Goal: Task Accomplishment & Management: Use online tool/utility

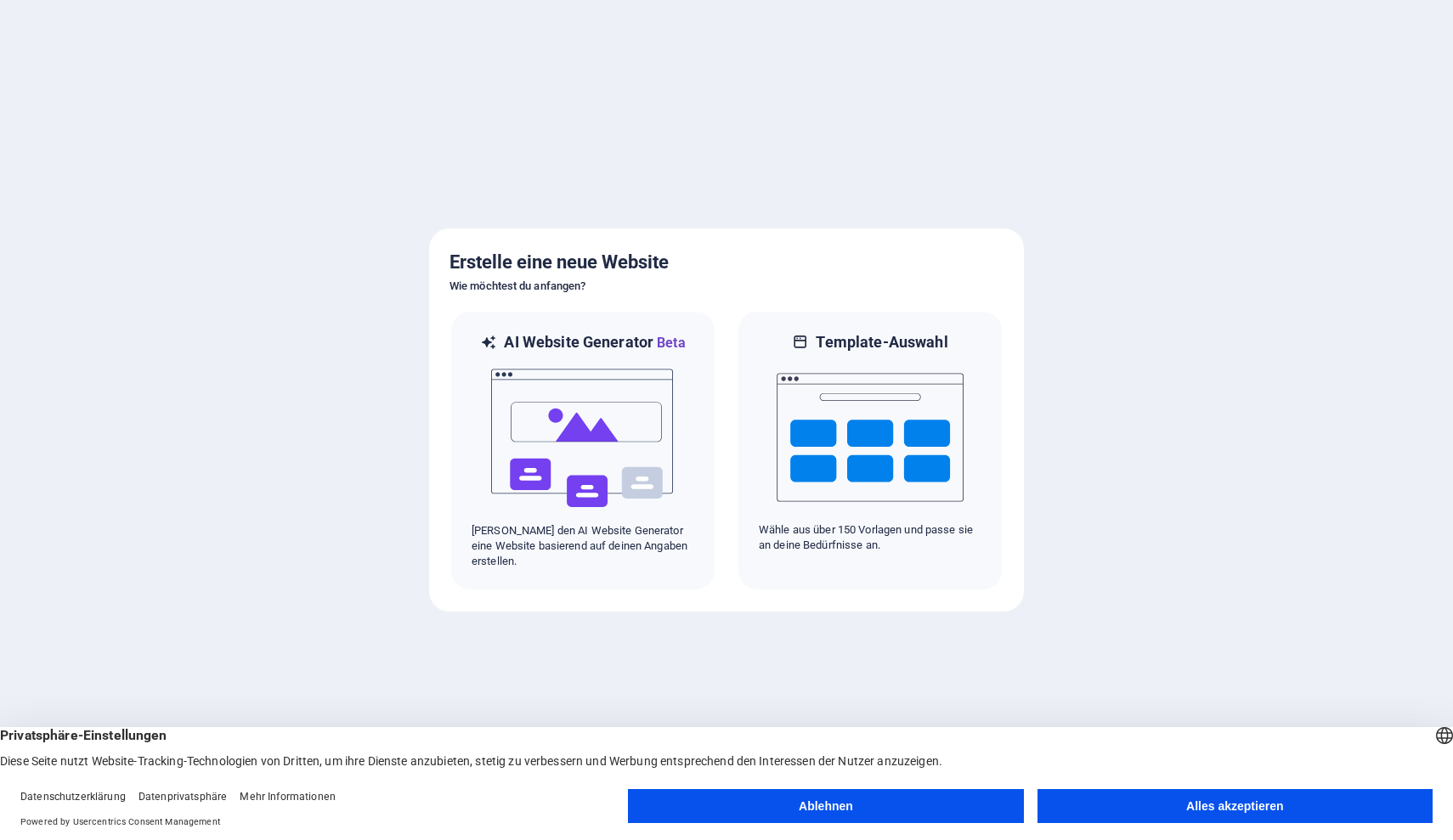
click at [1179, 806] on button "Alles akzeptieren" at bounding box center [1235, 806] width 395 height 34
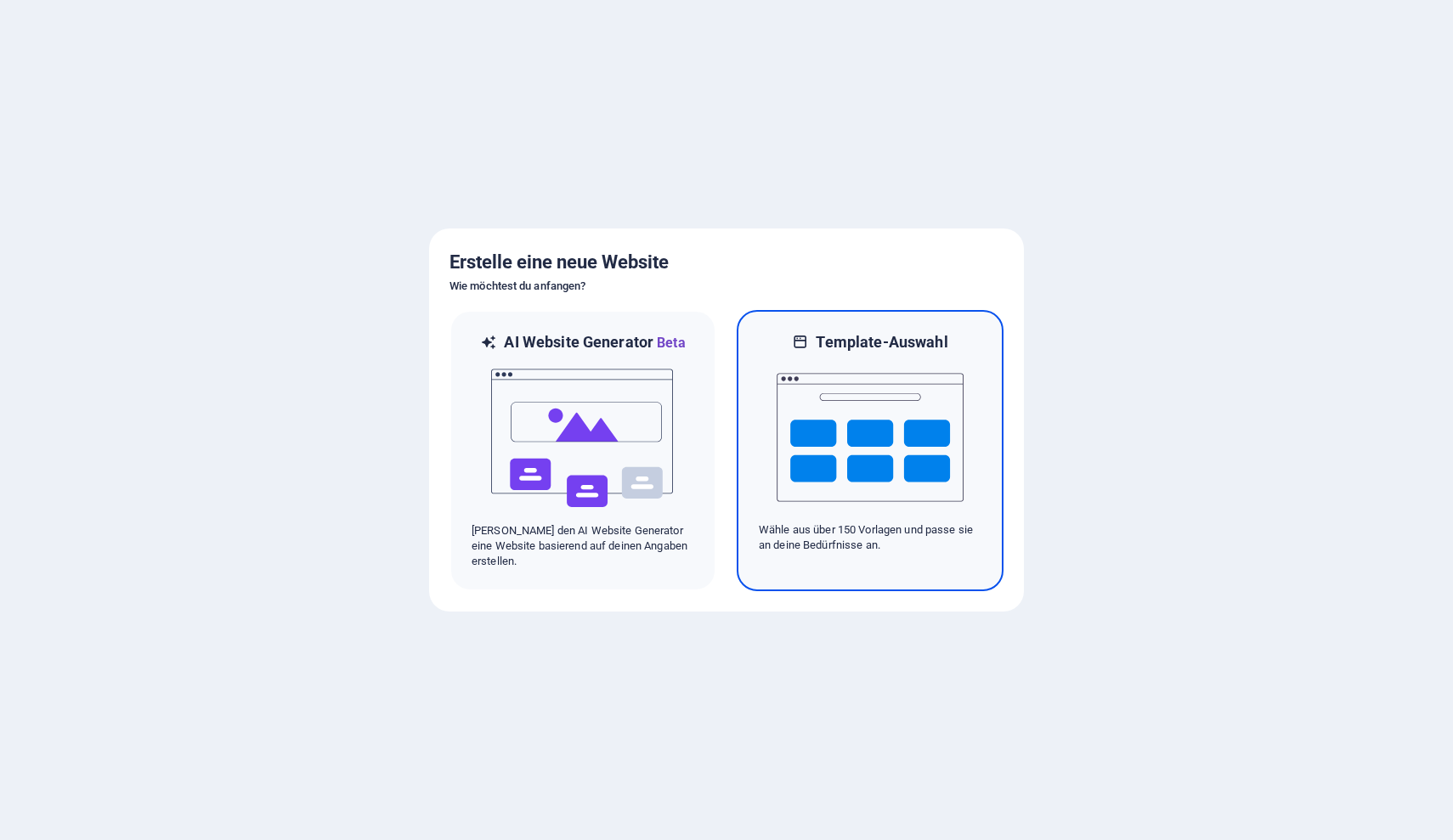
click at [882, 473] on img at bounding box center [870, 438] width 187 height 170
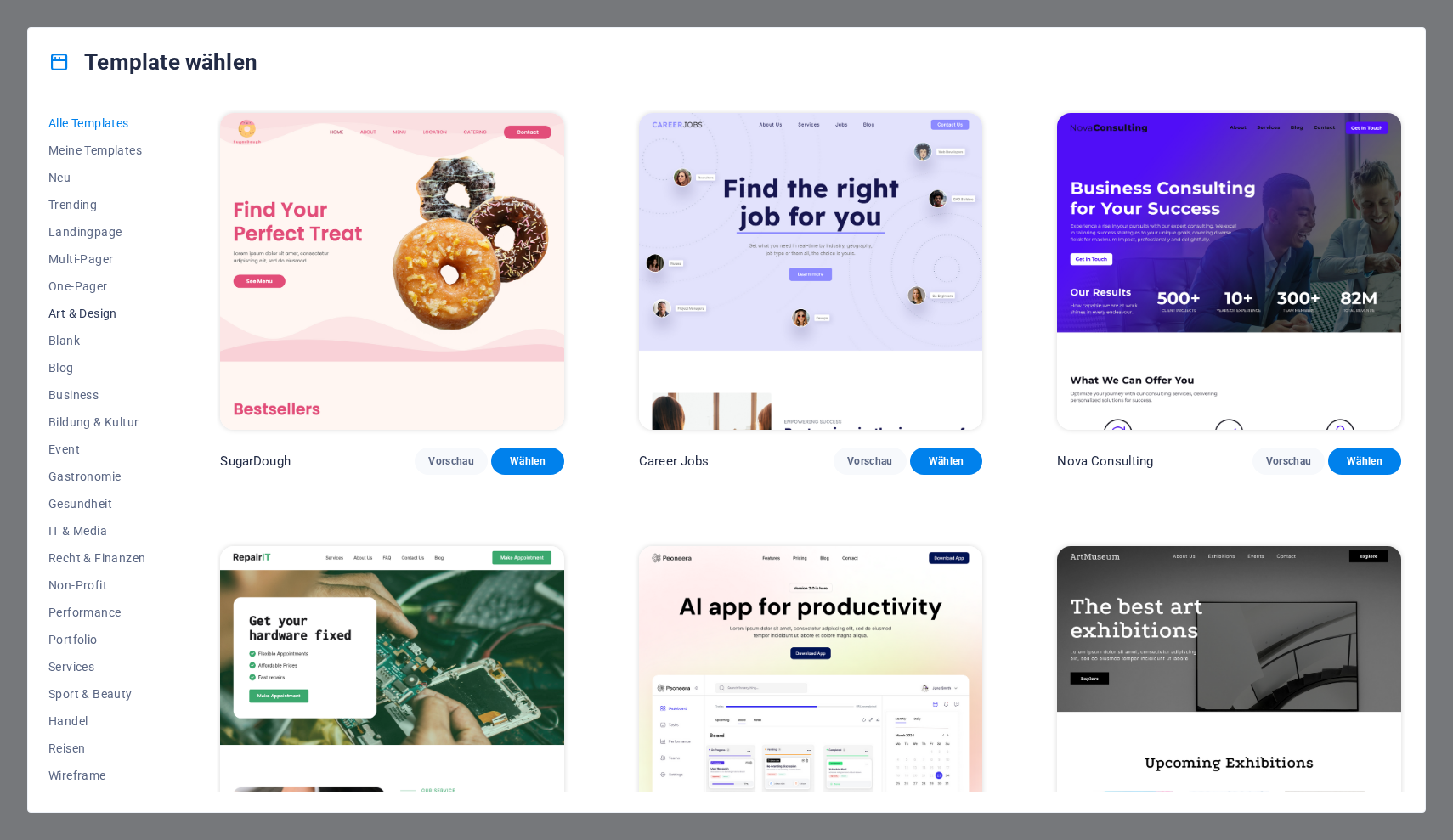
click at [88, 314] on span "Art & Design" at bounding box center [97, 314] width 97 height 14
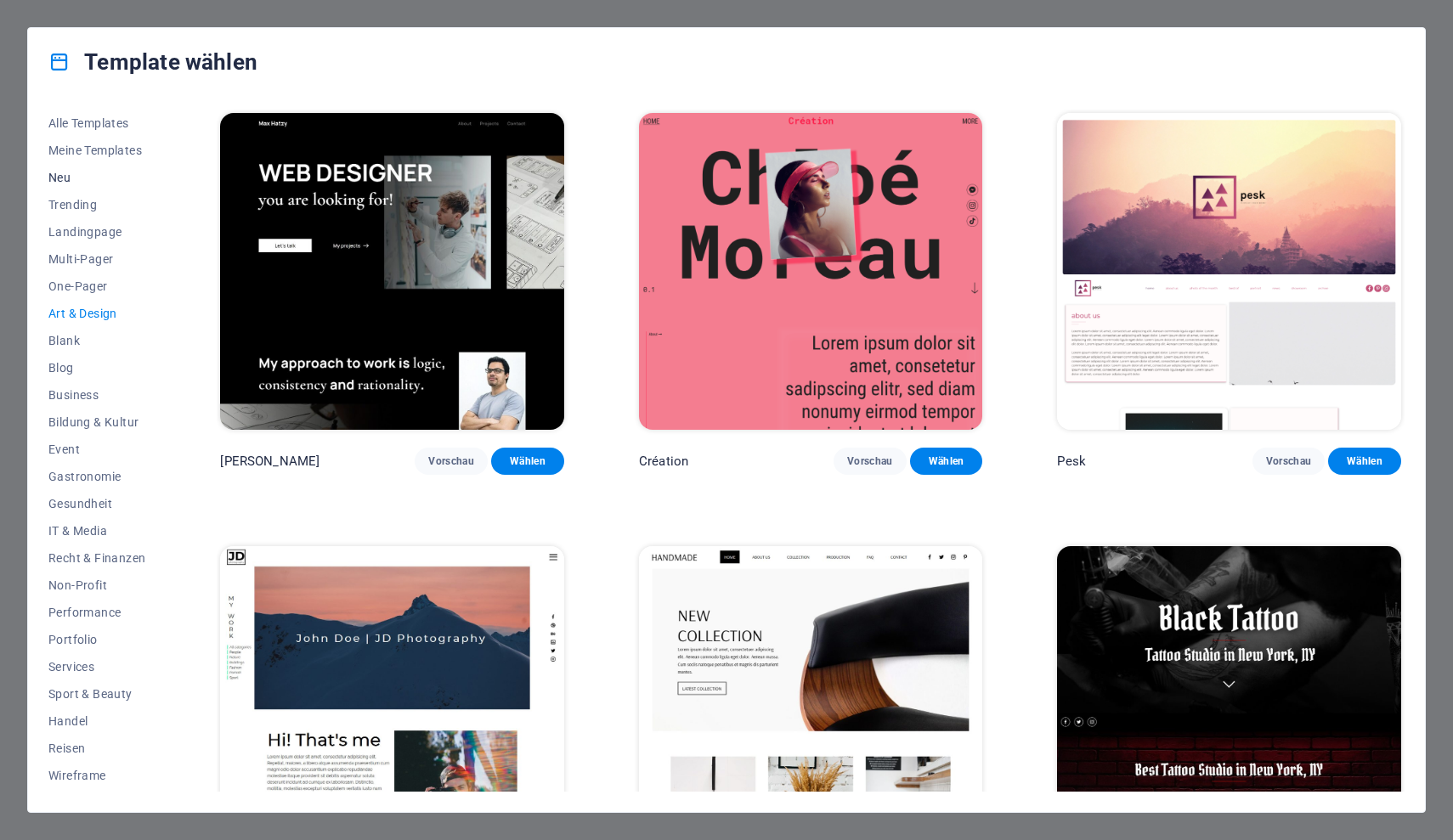
click at [63, 178] on span "Neu" at bounding box center [97, 178] width 97 height 14
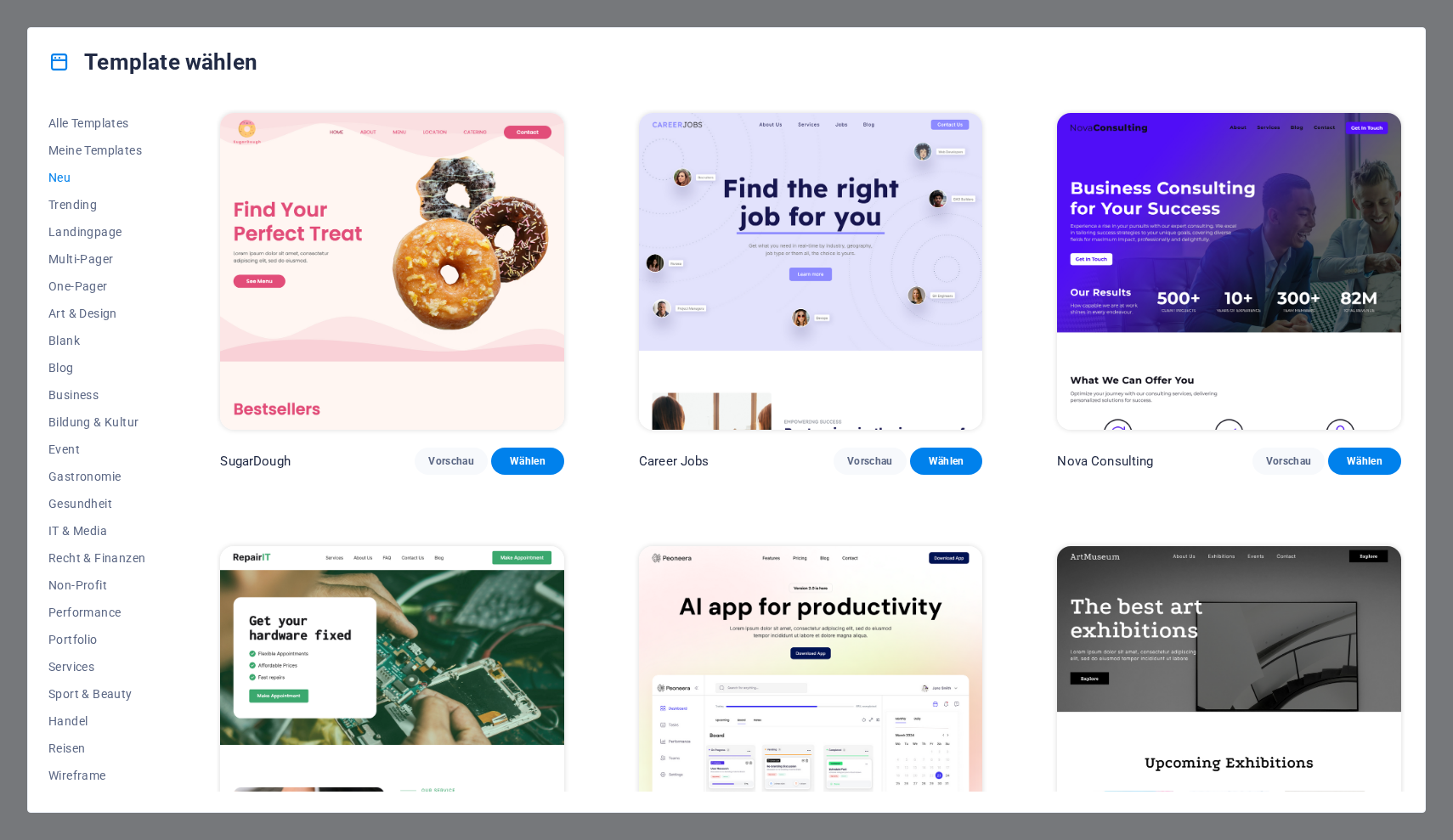
click at [63, 178] on span "Neu" at bounding box center [97, 178] width 97 height 14
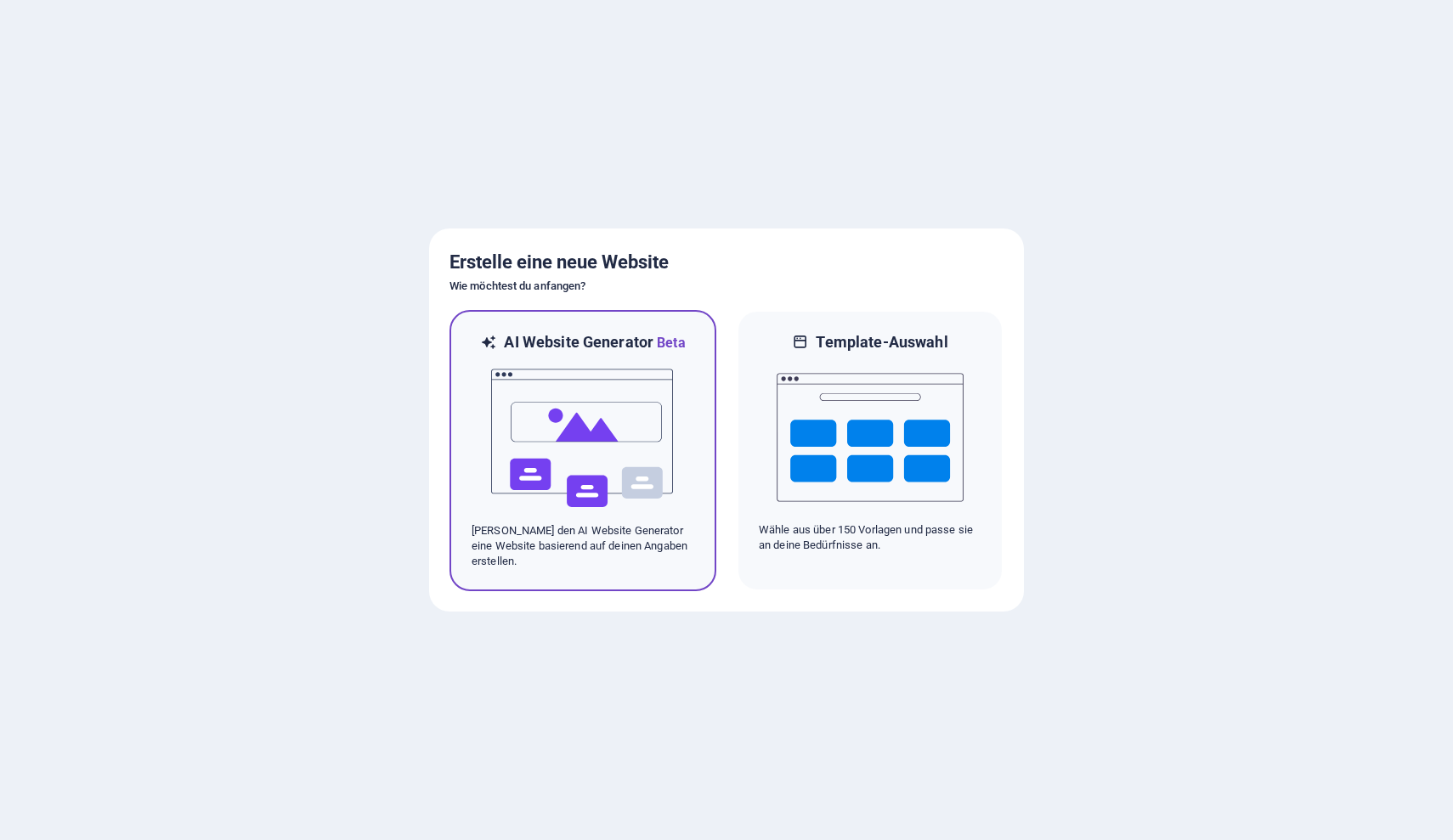
click at [584, 473] on img at bounding box center [582, 439] width 187 height 170
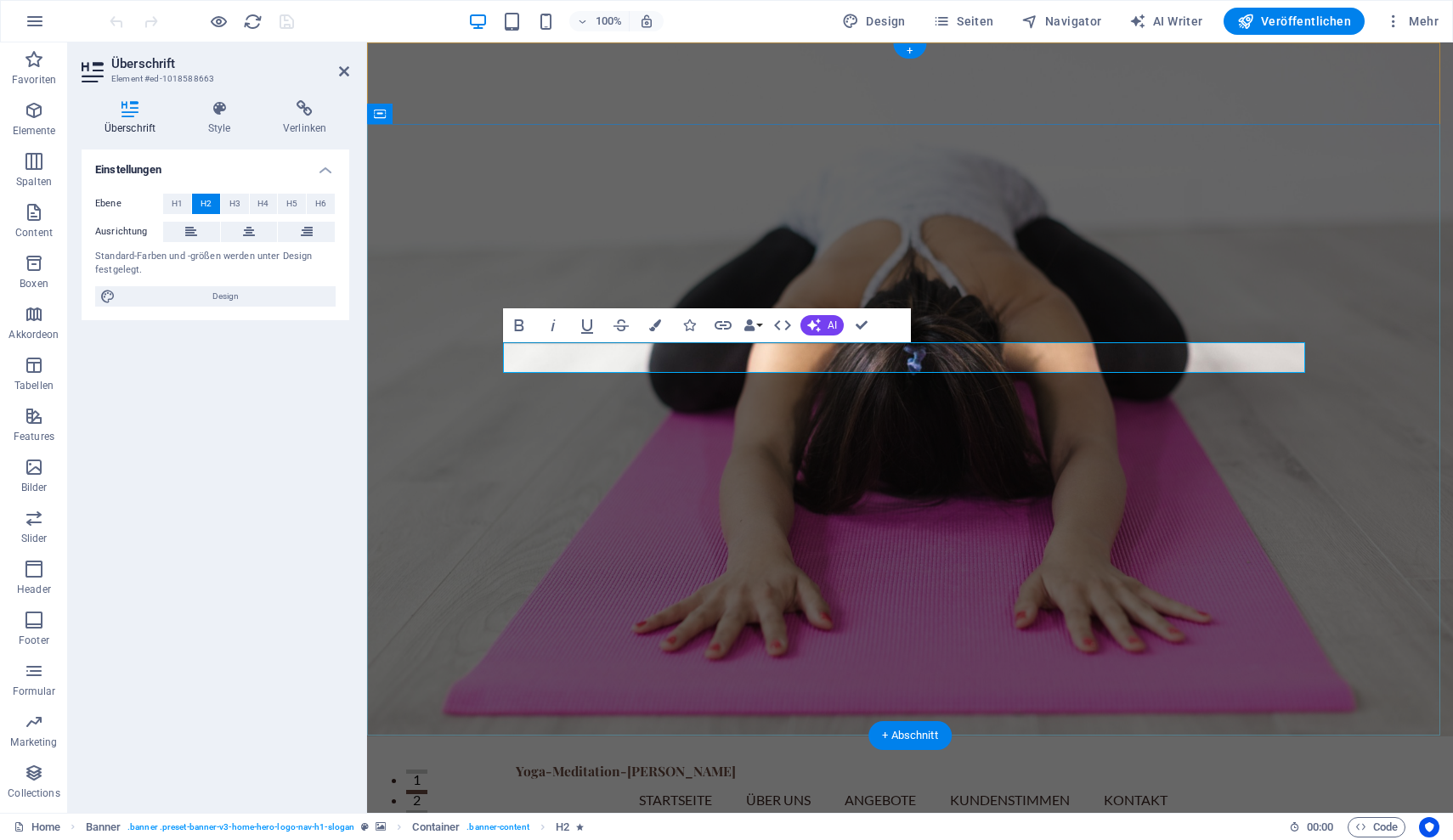
click at [290, 551] on div "Einstellungen Ebene H1 H2 H3 H4 H5 H6 Ausrichtung Standard-Farben und -größen w…" at bounding box center [216, 474] width 268 height 650
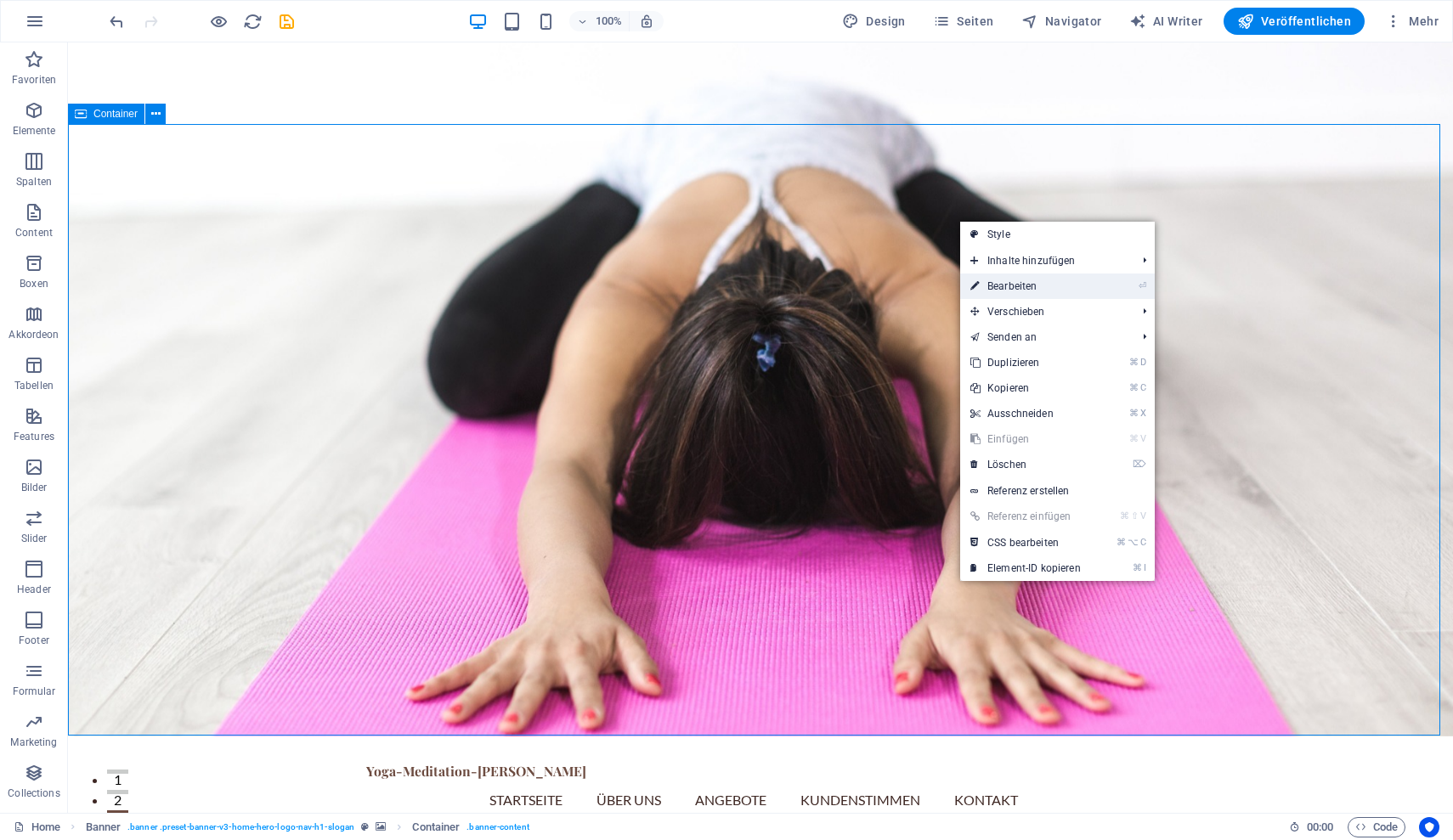
click at [1029, 279] on link "⏎ Bearbeiten" at bounding box center [1026, 286] width 131 height 25
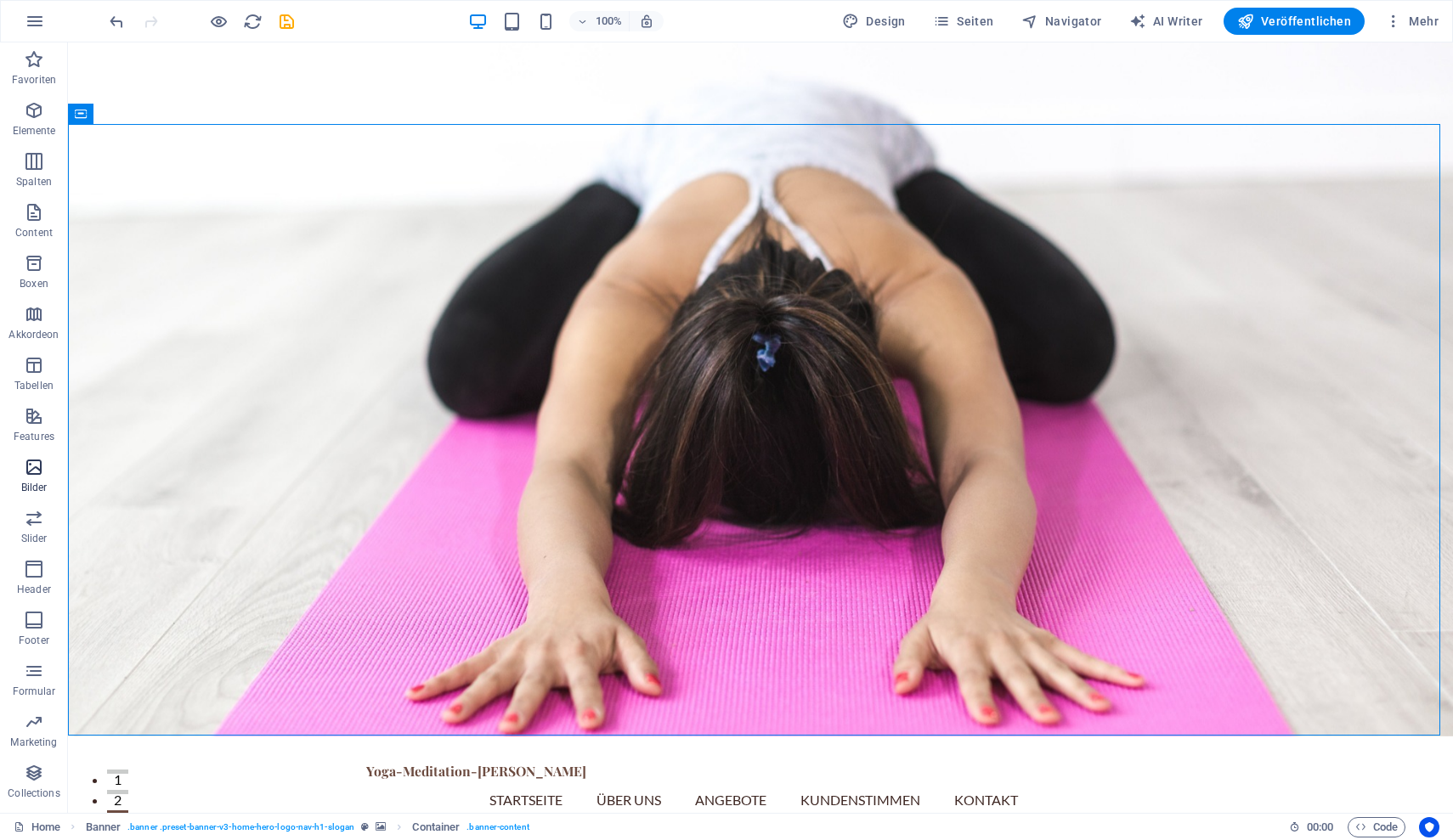
click at [33, 464] on icon "button" at bounding box center [33, 467] width 21 height 21
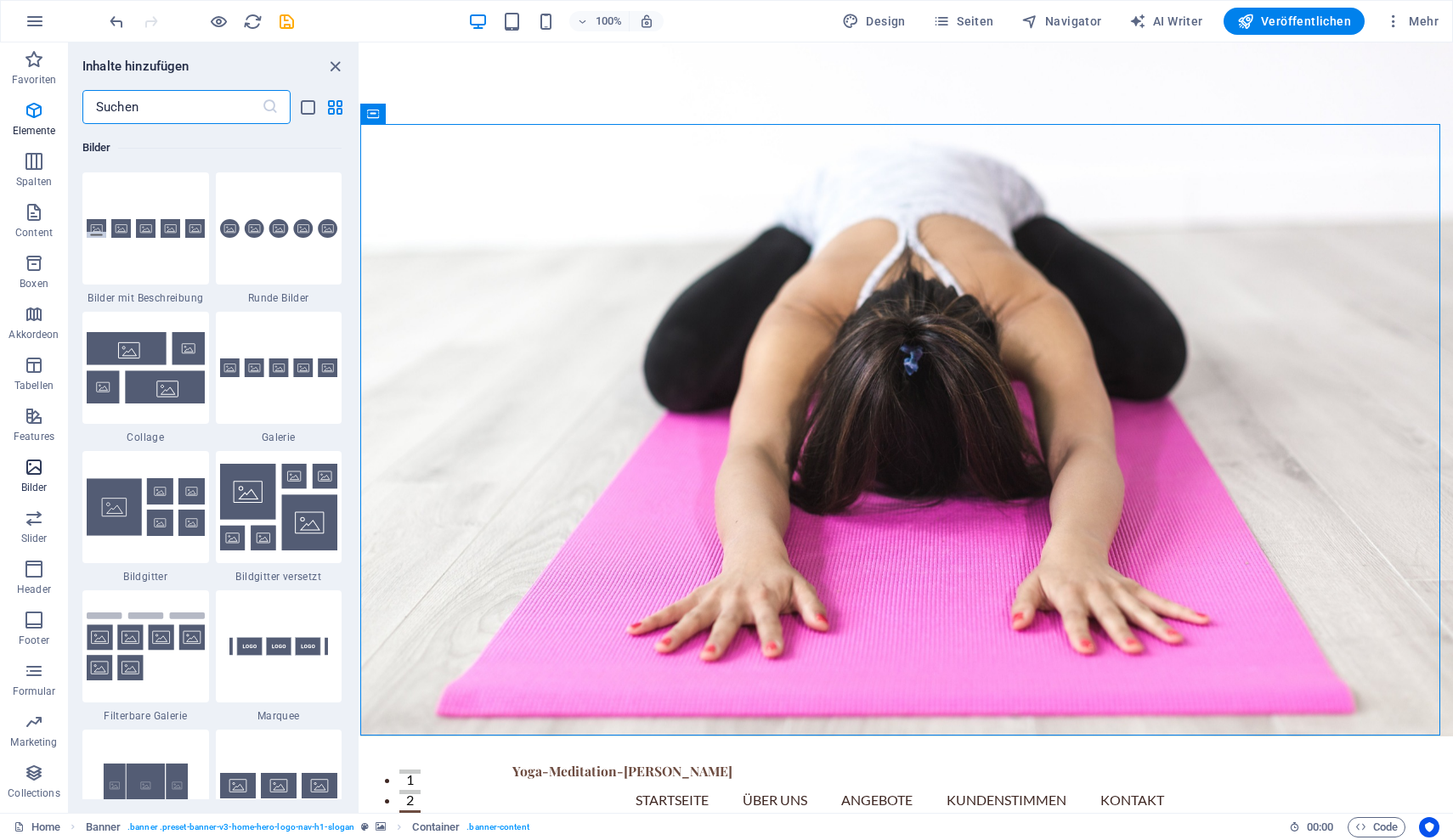
scroll to position [8615, 0]
click at [215, 107] on input "text" at bounding box center [172, 106] width 180 height 34
click at [304, 108] on icon "list-view" at bounding box center [308, 107] width 20 height 20
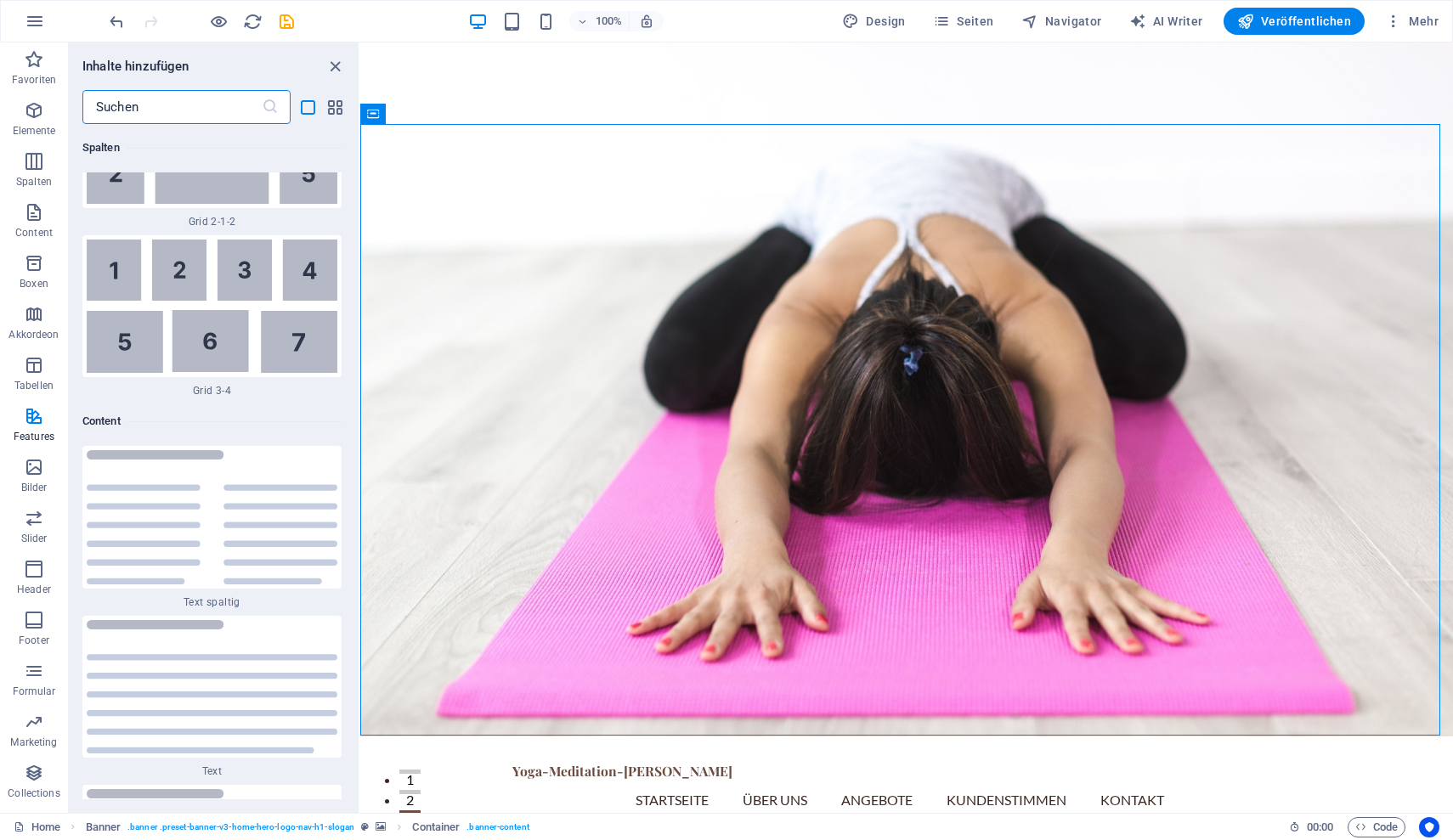
click at [214, 111] on input "text" at bounding box center [172, 106] width 180 height 34
click at [35, 470] on icon "button" at bounding box center [33, 467] width 21 height 21
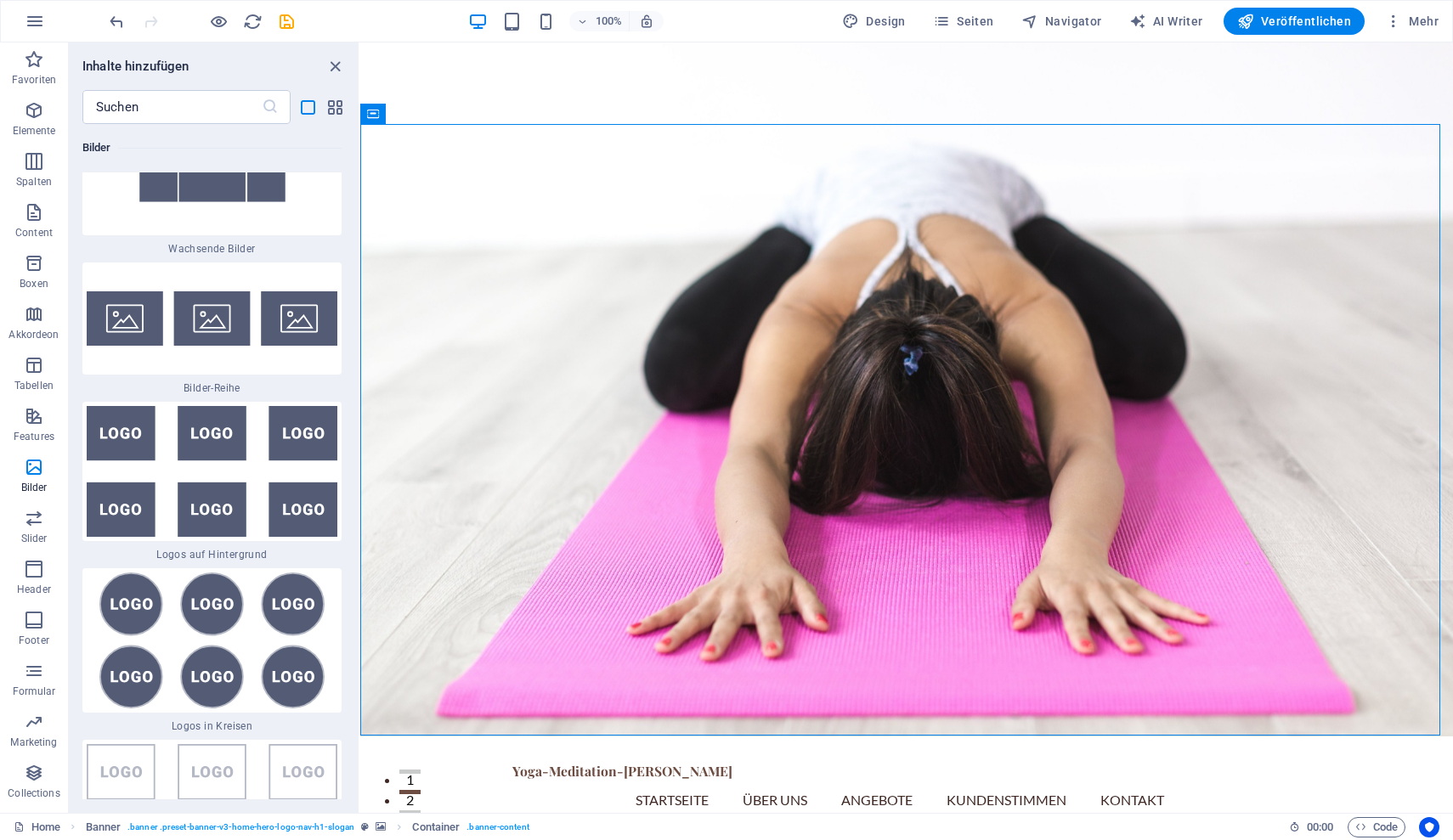
scroll to position [21798, 0]
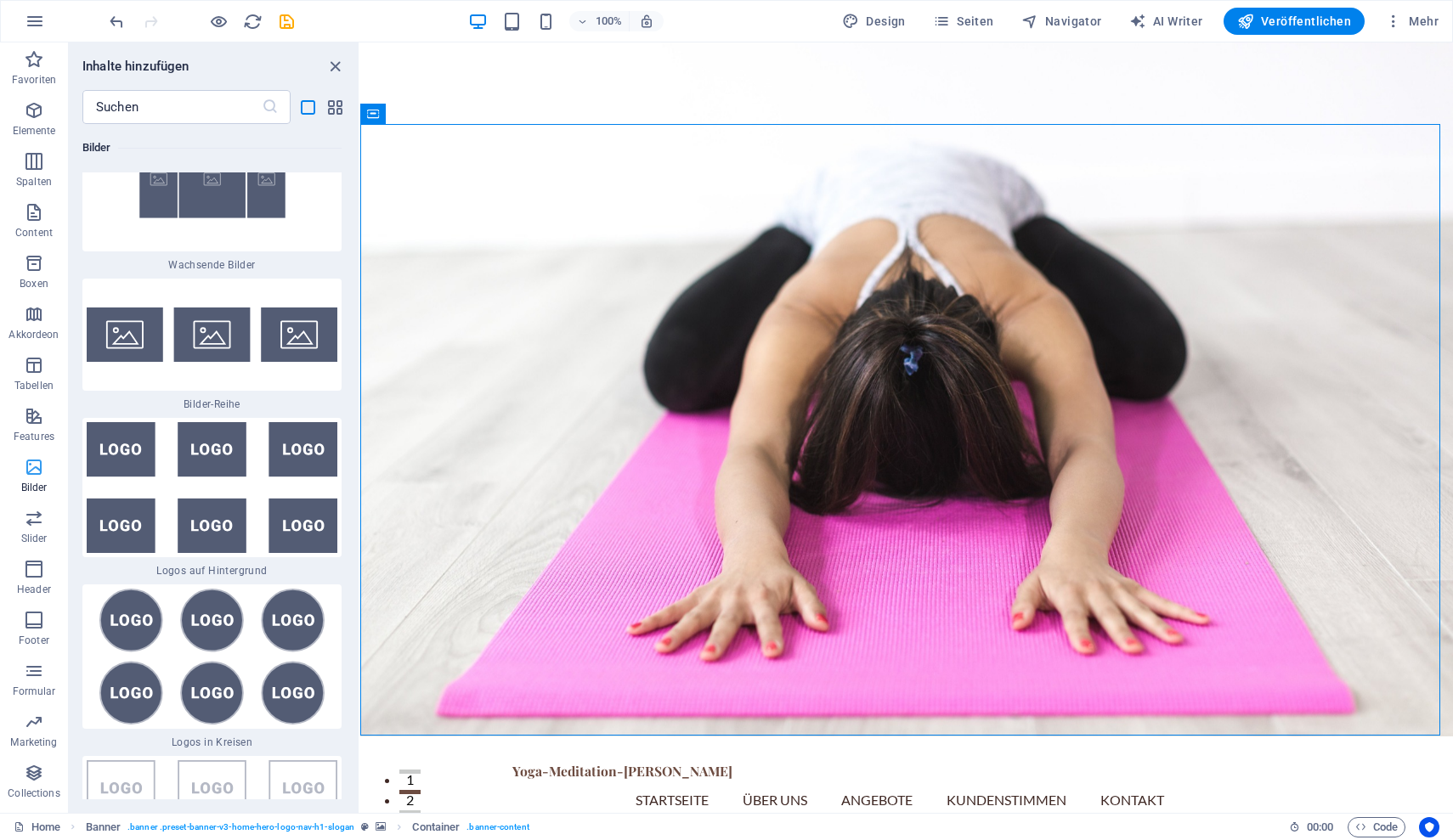
click at [35, 471] on icon "button" at bounding box center [33, 467] width 21 height 21
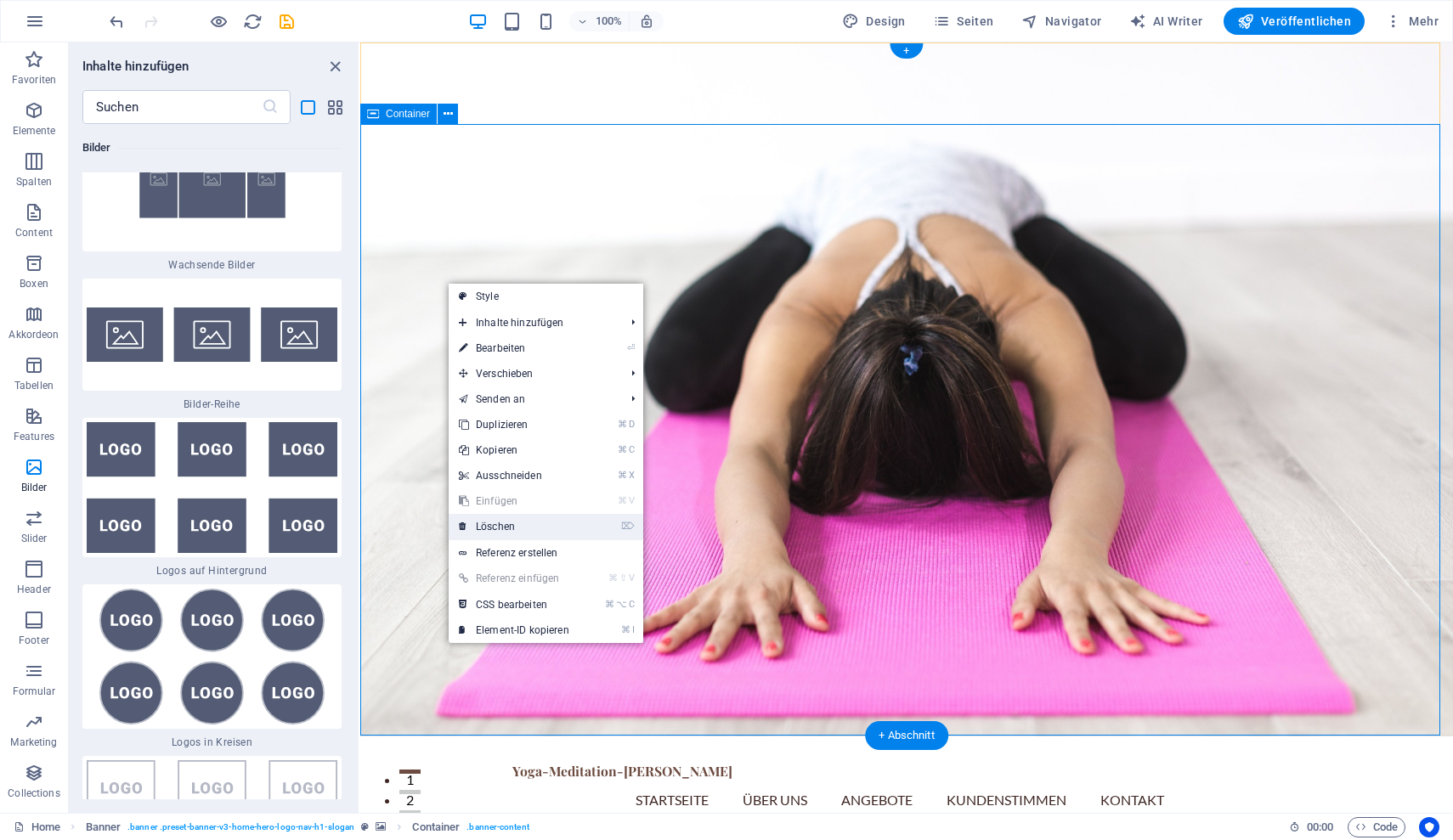
click at [491, 524] on link "⌦ Löschen" at bounding box center [514, 526] width 131 height 25
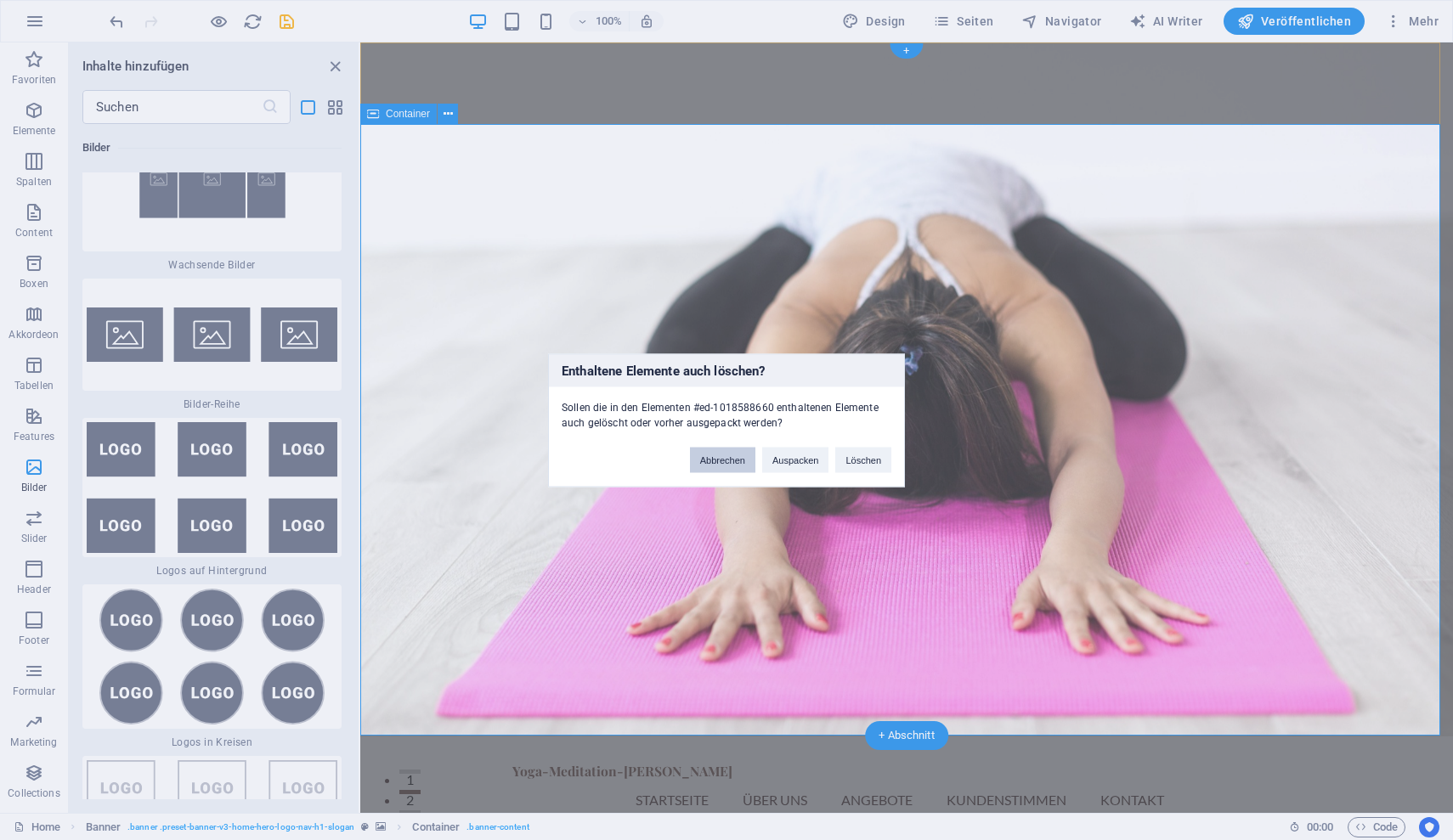
click at [719, 459] on button "Abbrechen" at bounding box center [722, 460] width 65 height 25
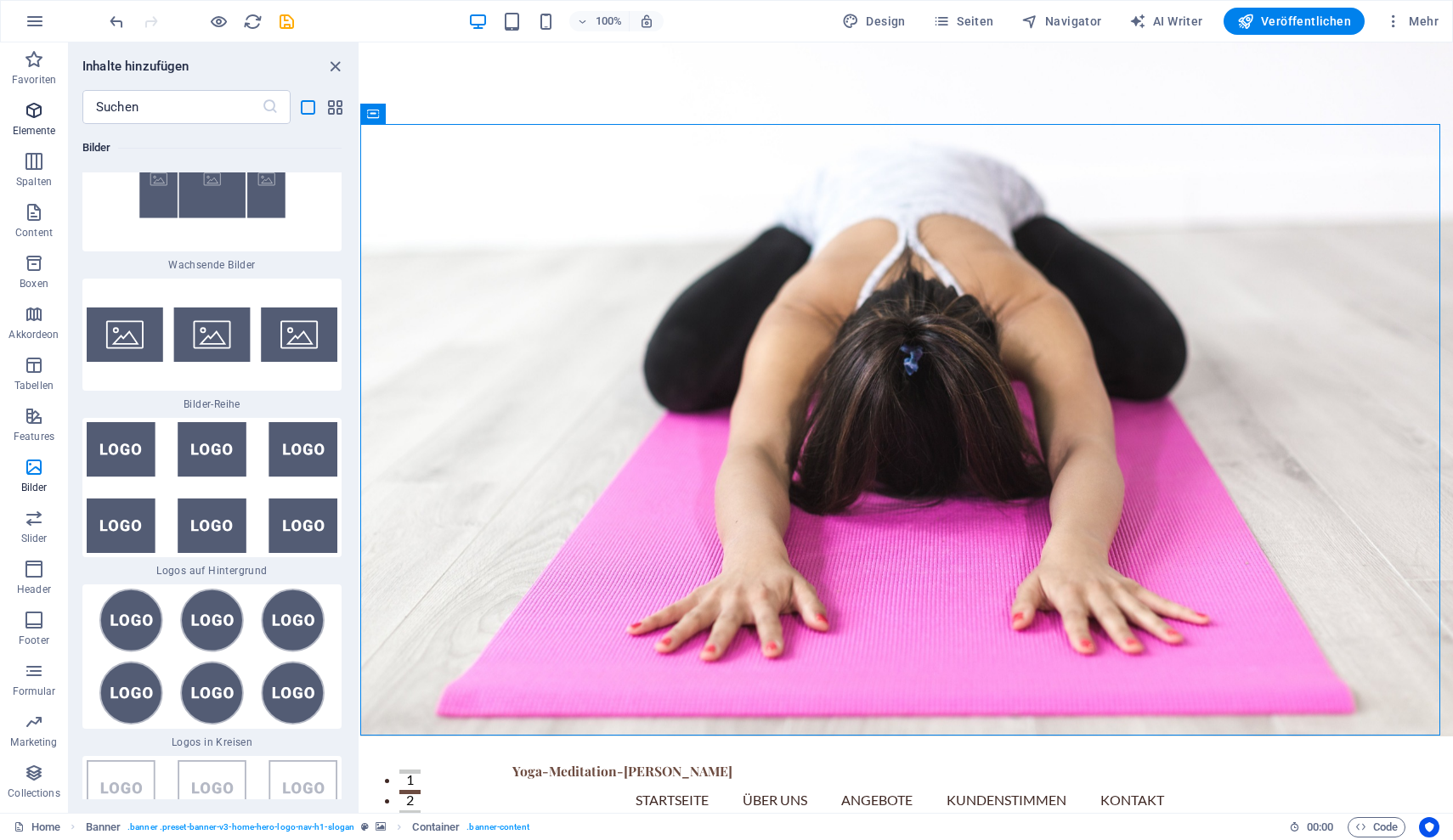
click at [33, 113] on icon "button" at bounding box center [33, 110] width 21 height 21
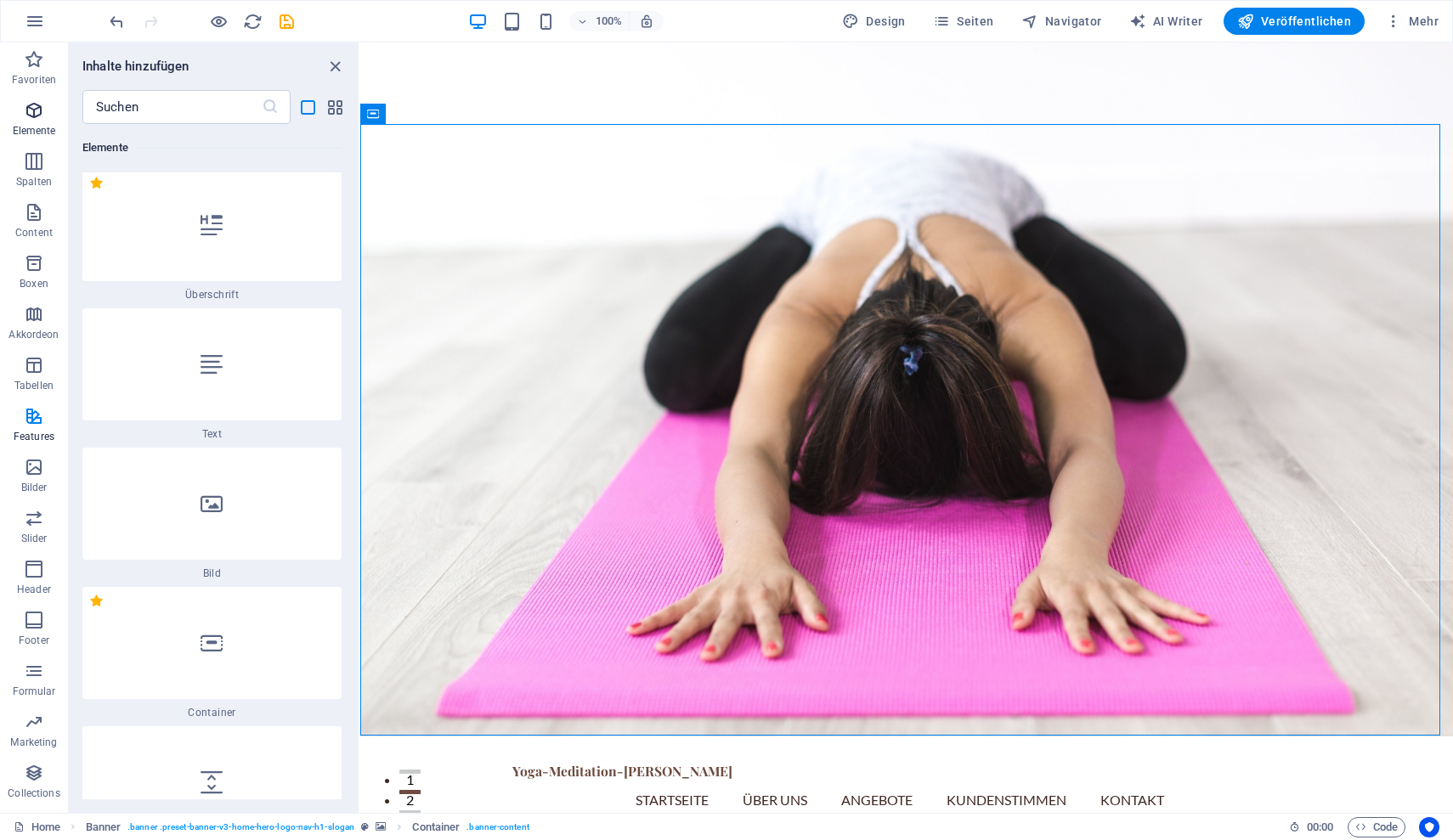
scroll to position [320, 0]
click at [214, 522] on div at bounding box center [211, 507] width 259 height 112
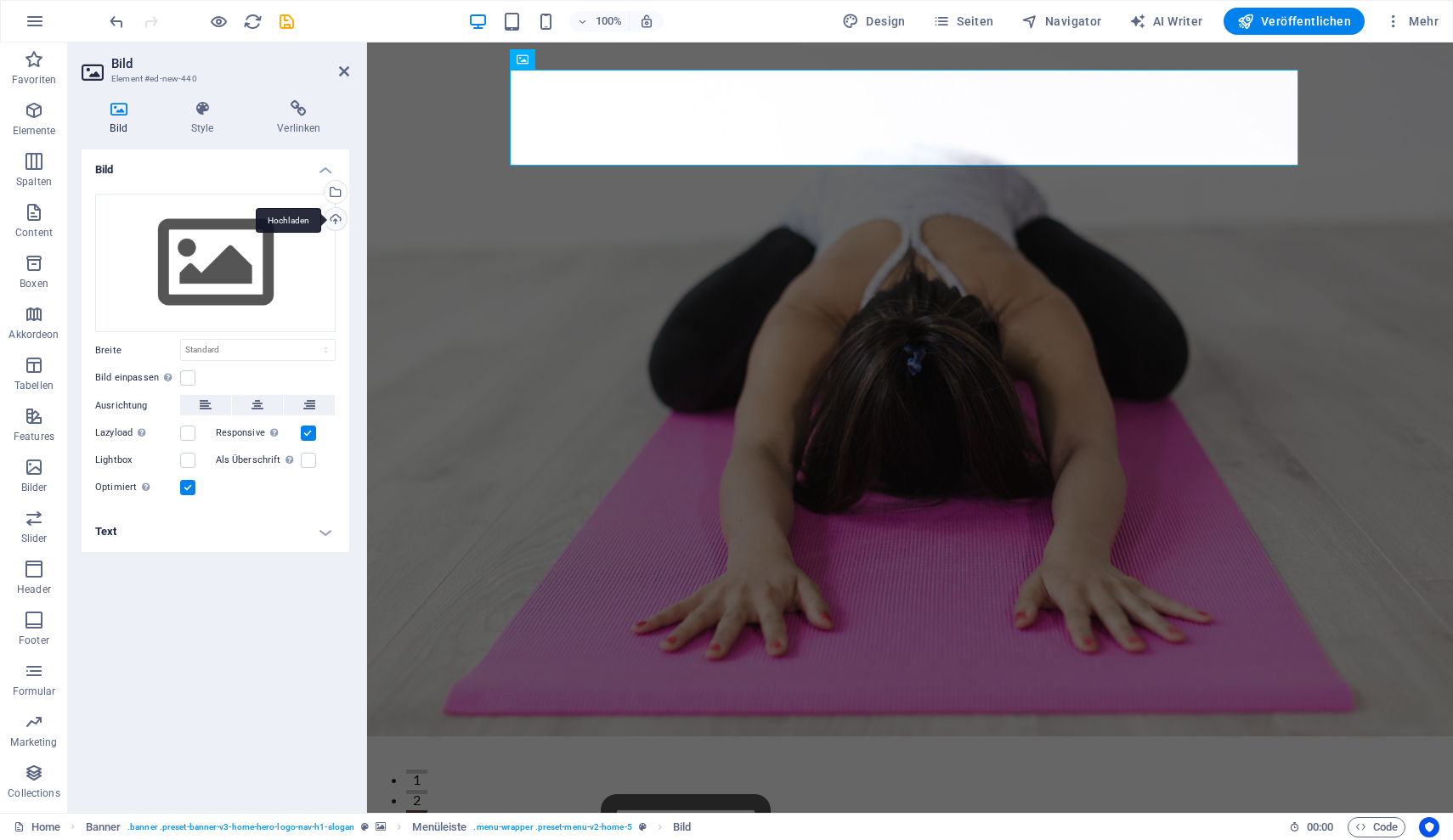
click at [337, 223] on div "Hochladen" at bounding box center [334, 221] width 25 height 25
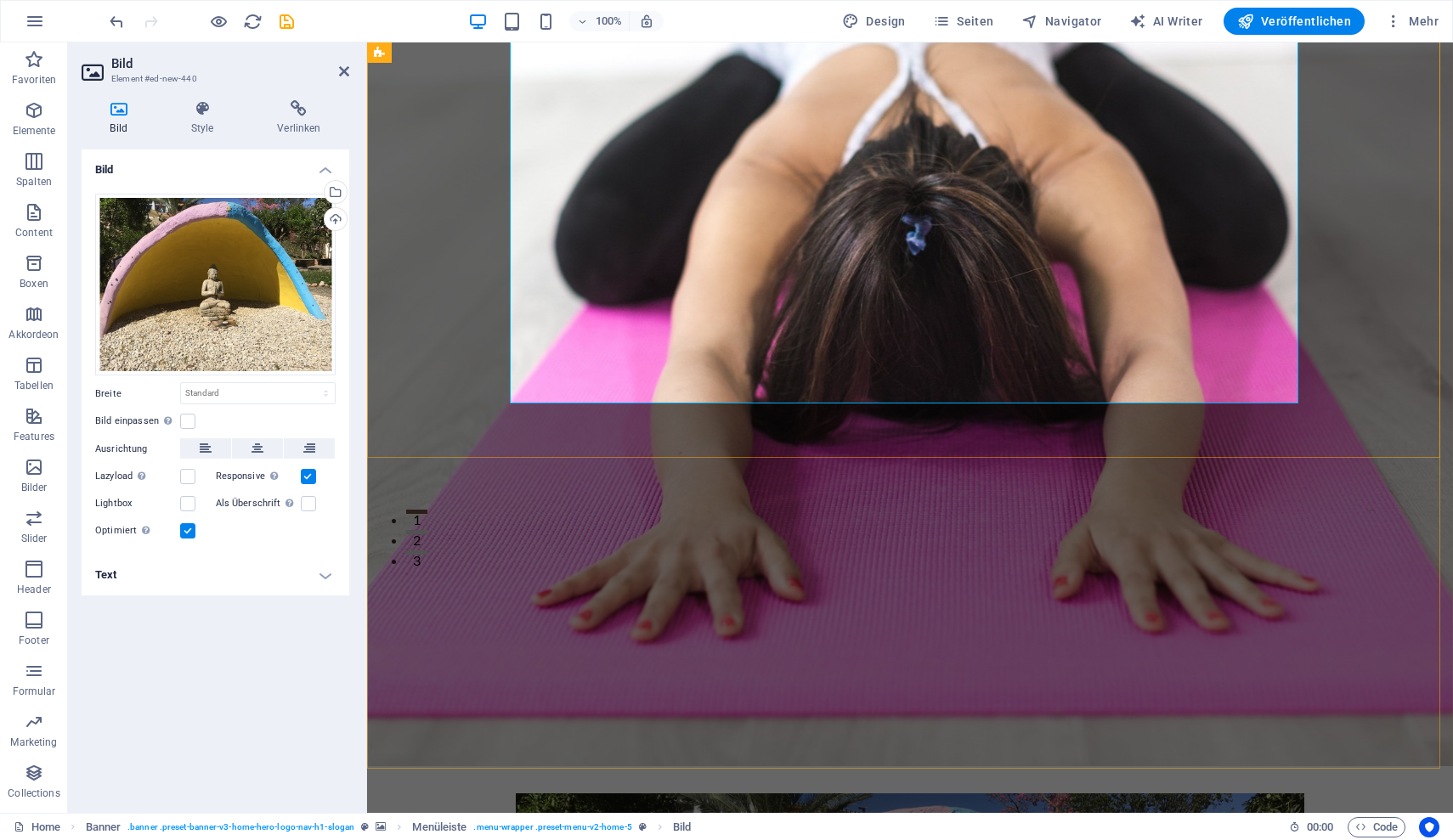
scroll to position [261, 0]
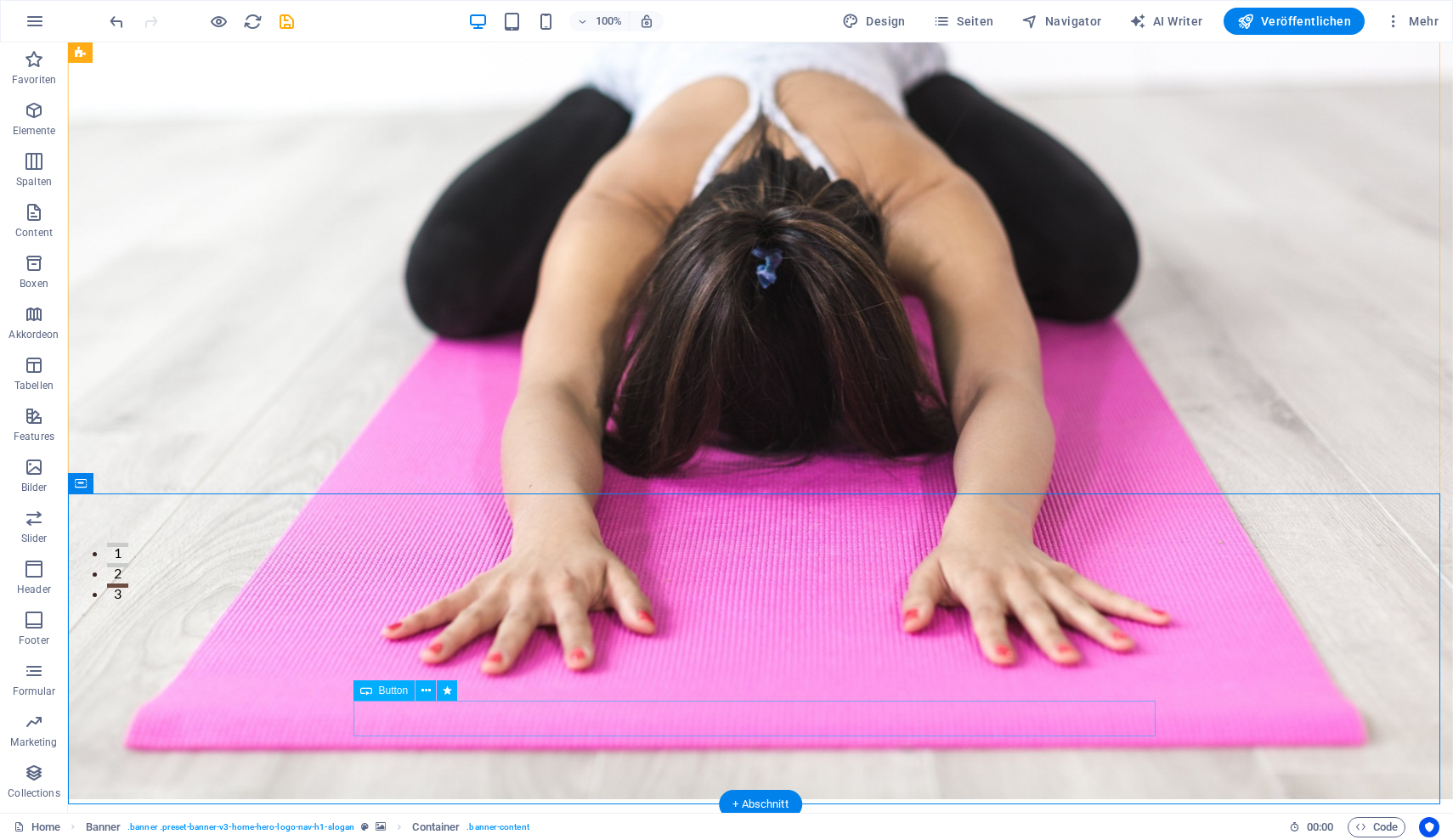
scroll to position [219, 0]
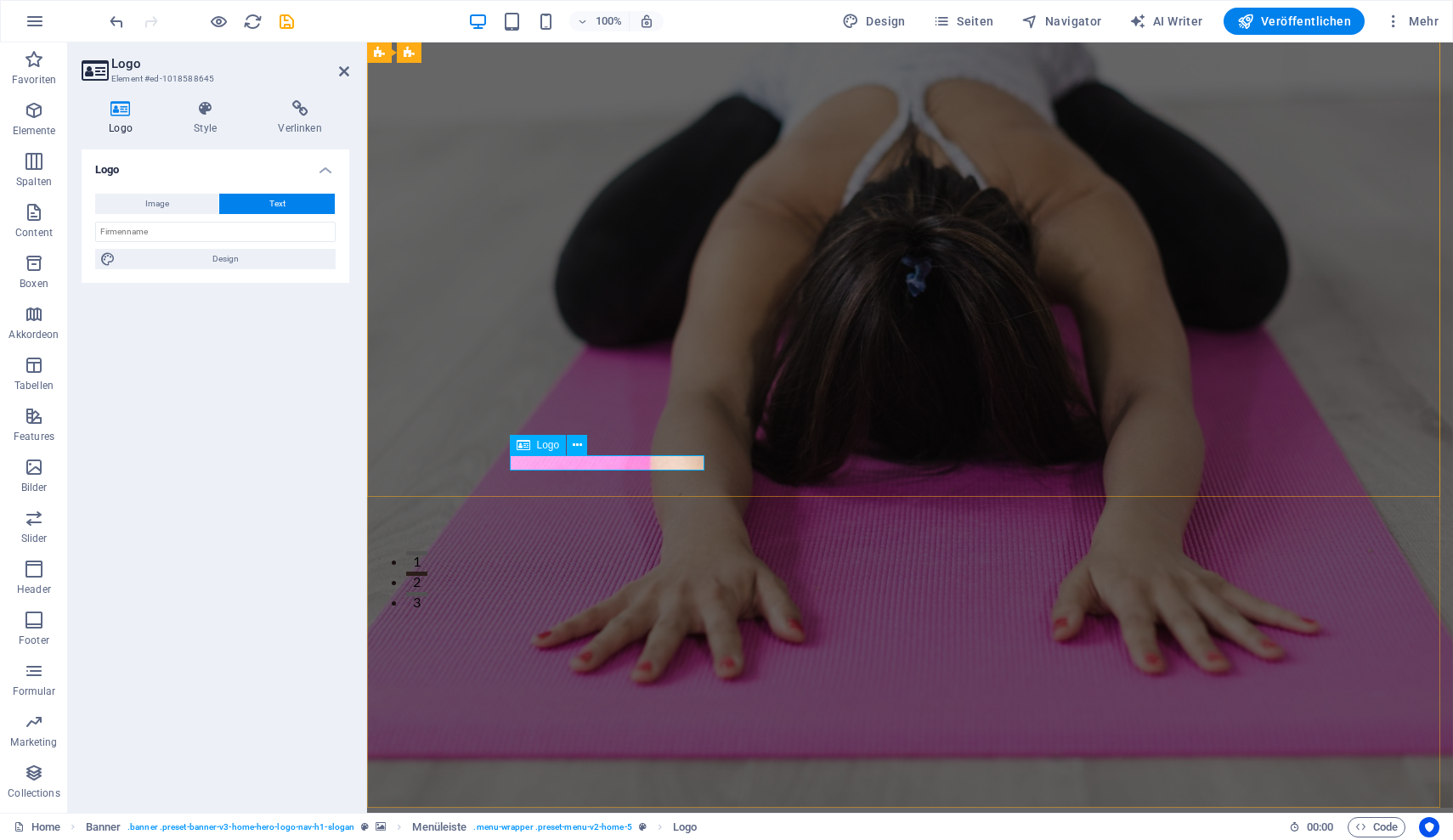
click at [542, 449] on span "Logo" at bounding box center [548, 445] width 22 height 10
click at [538, 446] on span "Logo" at bounding box center [548, 445] width 22 height 10
click at [577, 447] on icon at bounding box center [577, 445] width 10 height 18
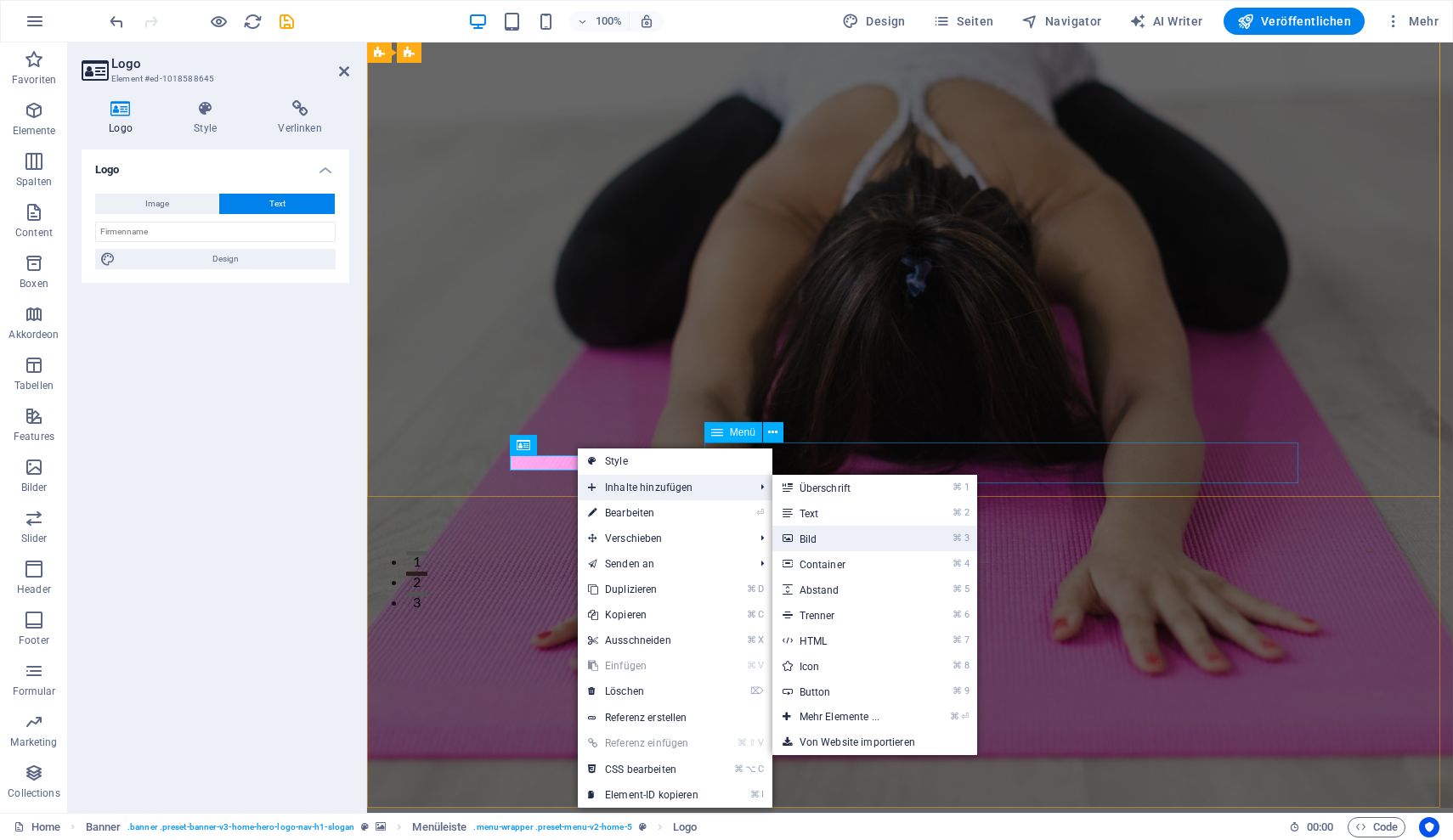
click at [821, 539] on link "⌘ 3 Bild" at bounding box center [843, 538] width 141 height 25
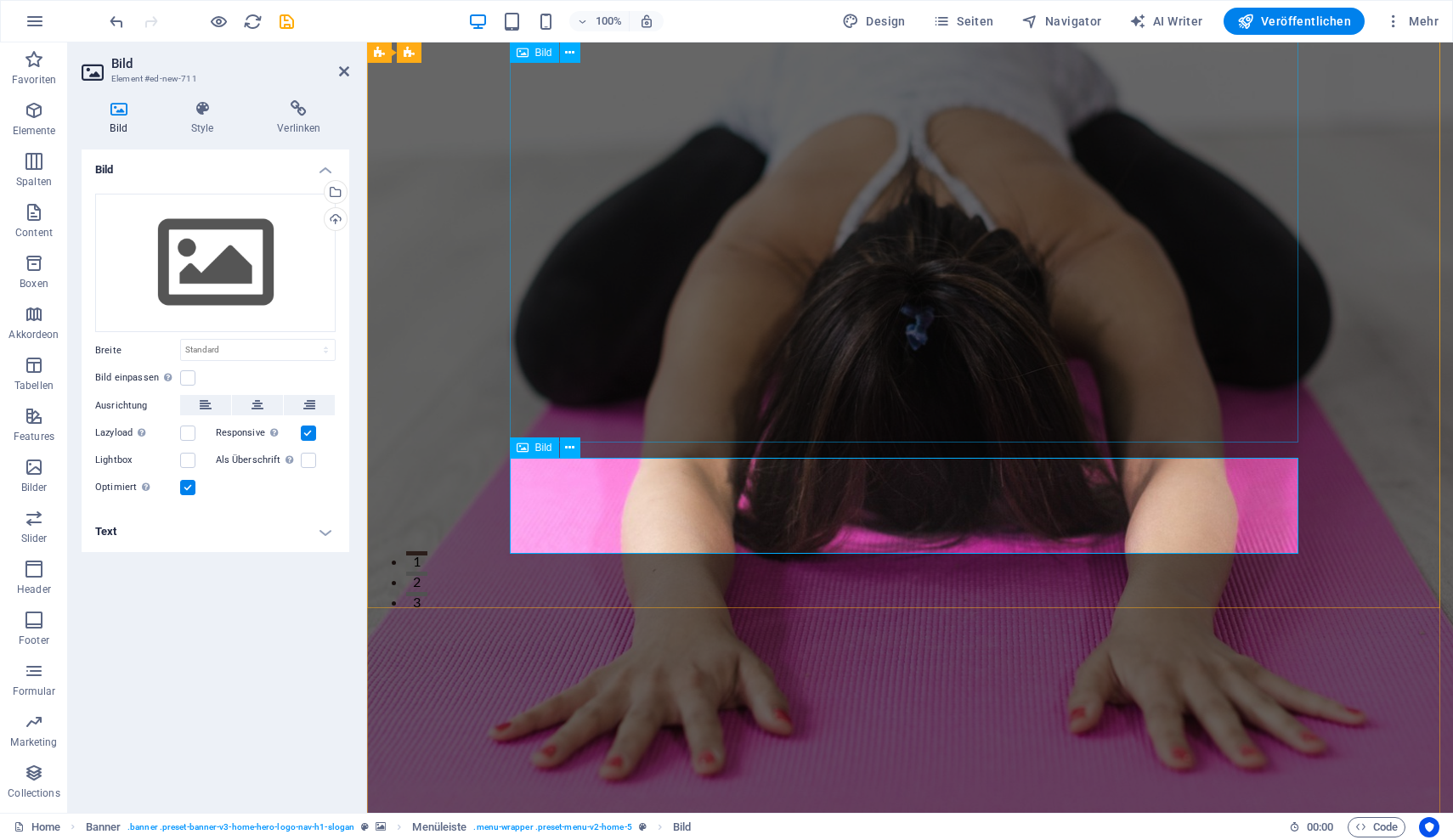
click at [520, 448] on icon at bounding box center [523, 447] width 12 height 21
click at [334, 217] on div "Hochladen" at bounding box center [334, 221] width 25 height 25
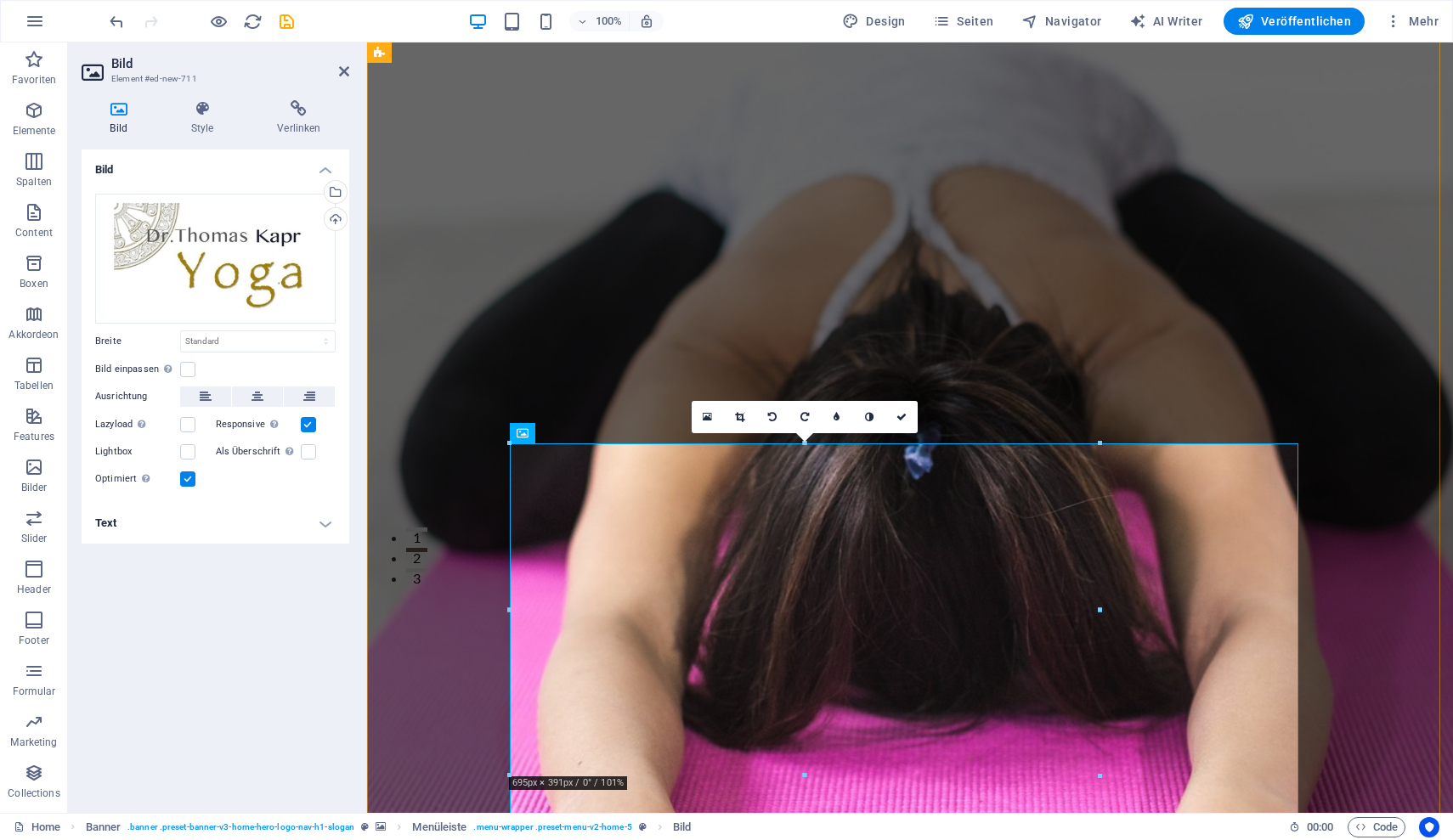
scroll to position [232, 0]
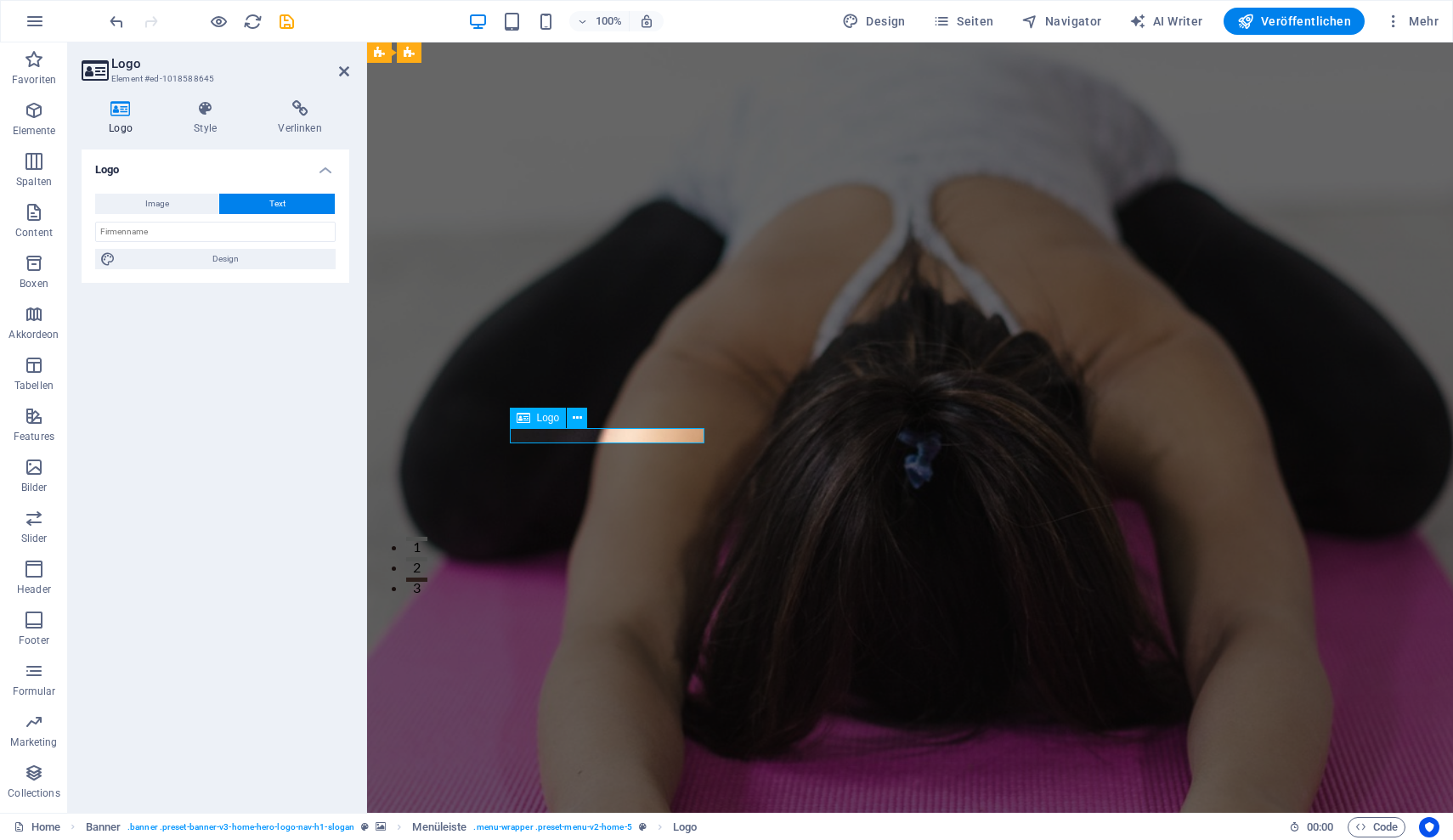
click at [574, 418] on icon at bounding box center [577, 418] width 10 height 18
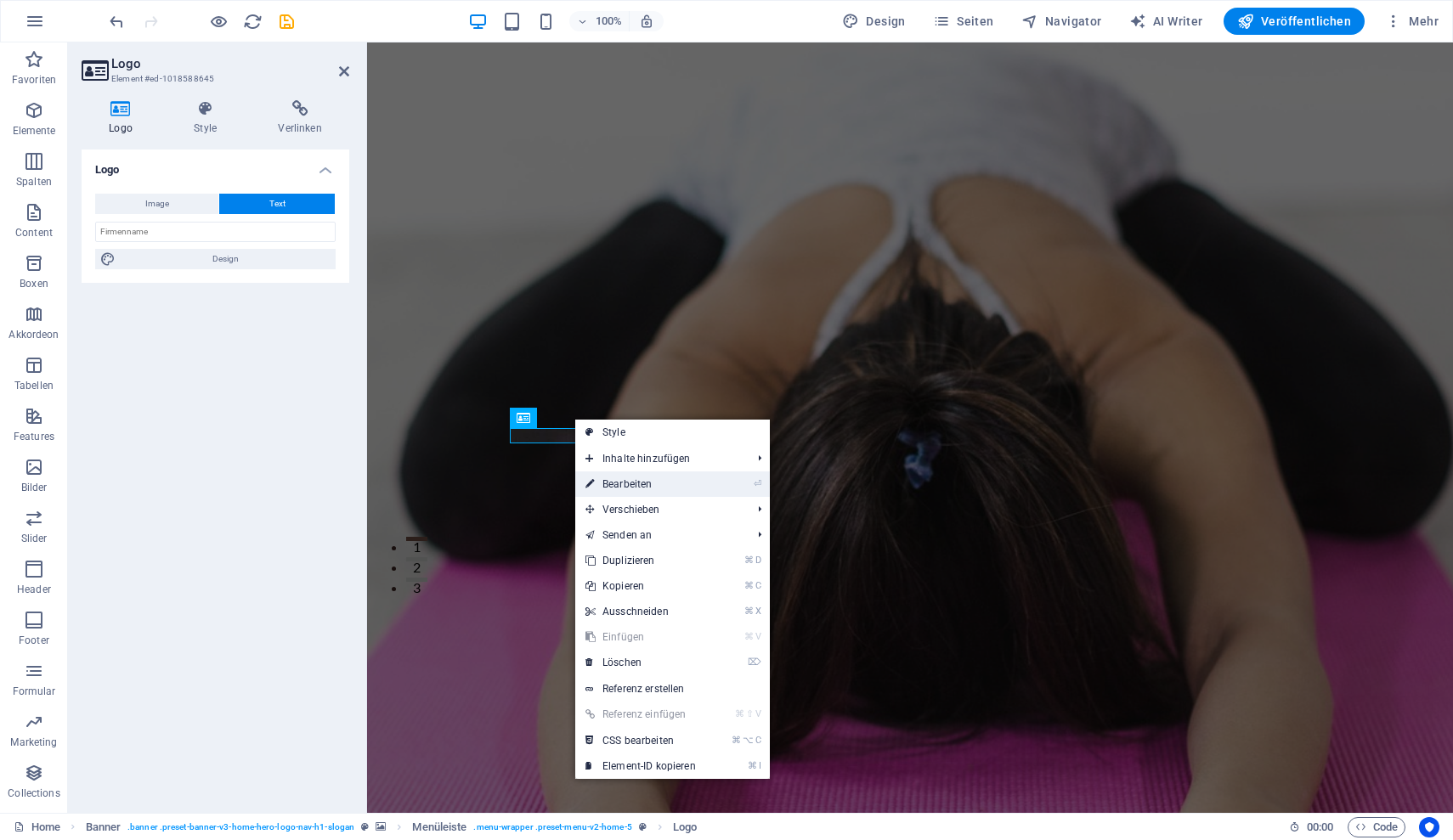
click at [611, 480] on link "⏎ Bearbeiten" at bounding box center [641, 484] width 131 height 25
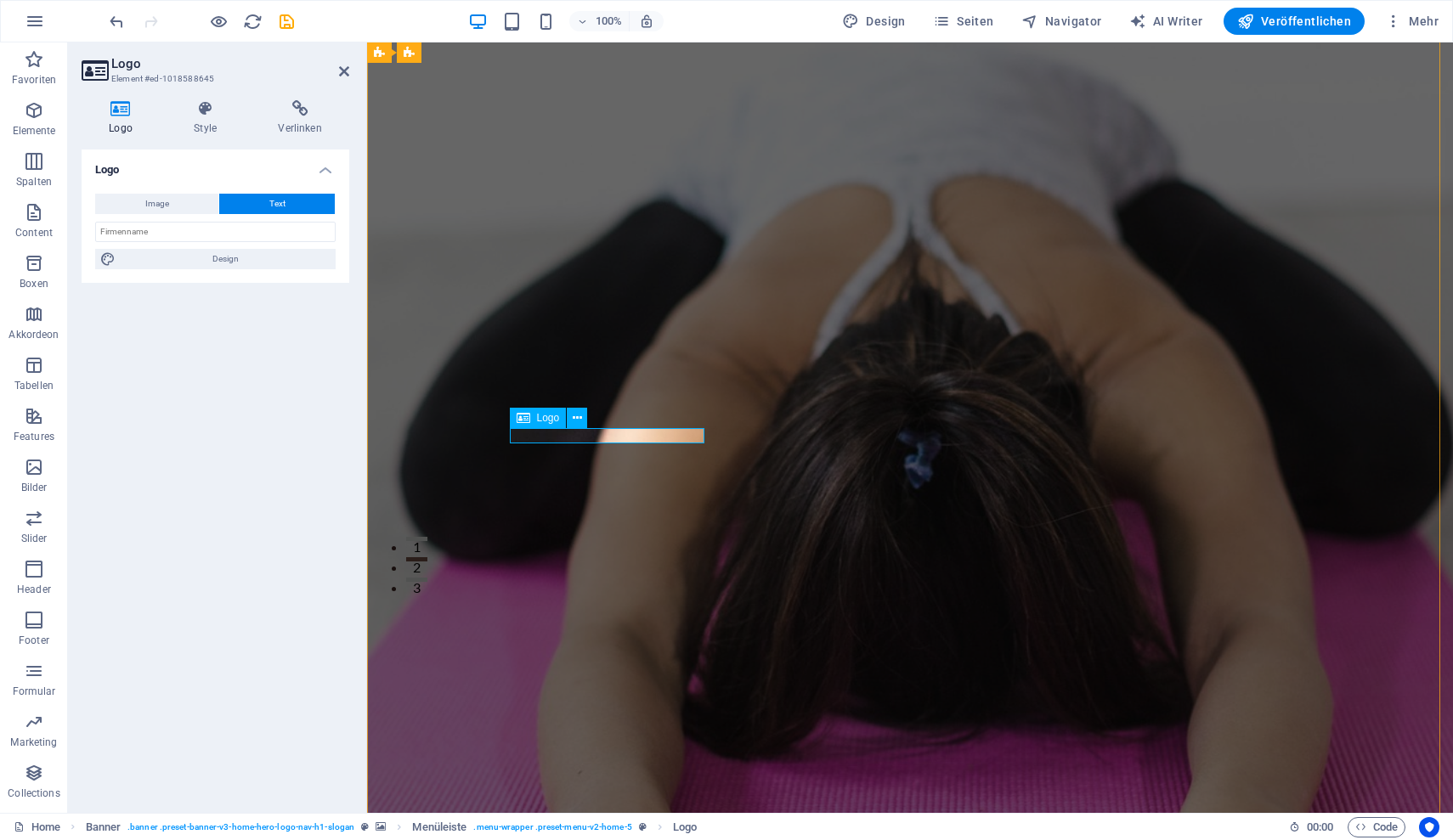
click at [288, 199] on button "Text" at bounding box center [277, 203] width 115 height 21
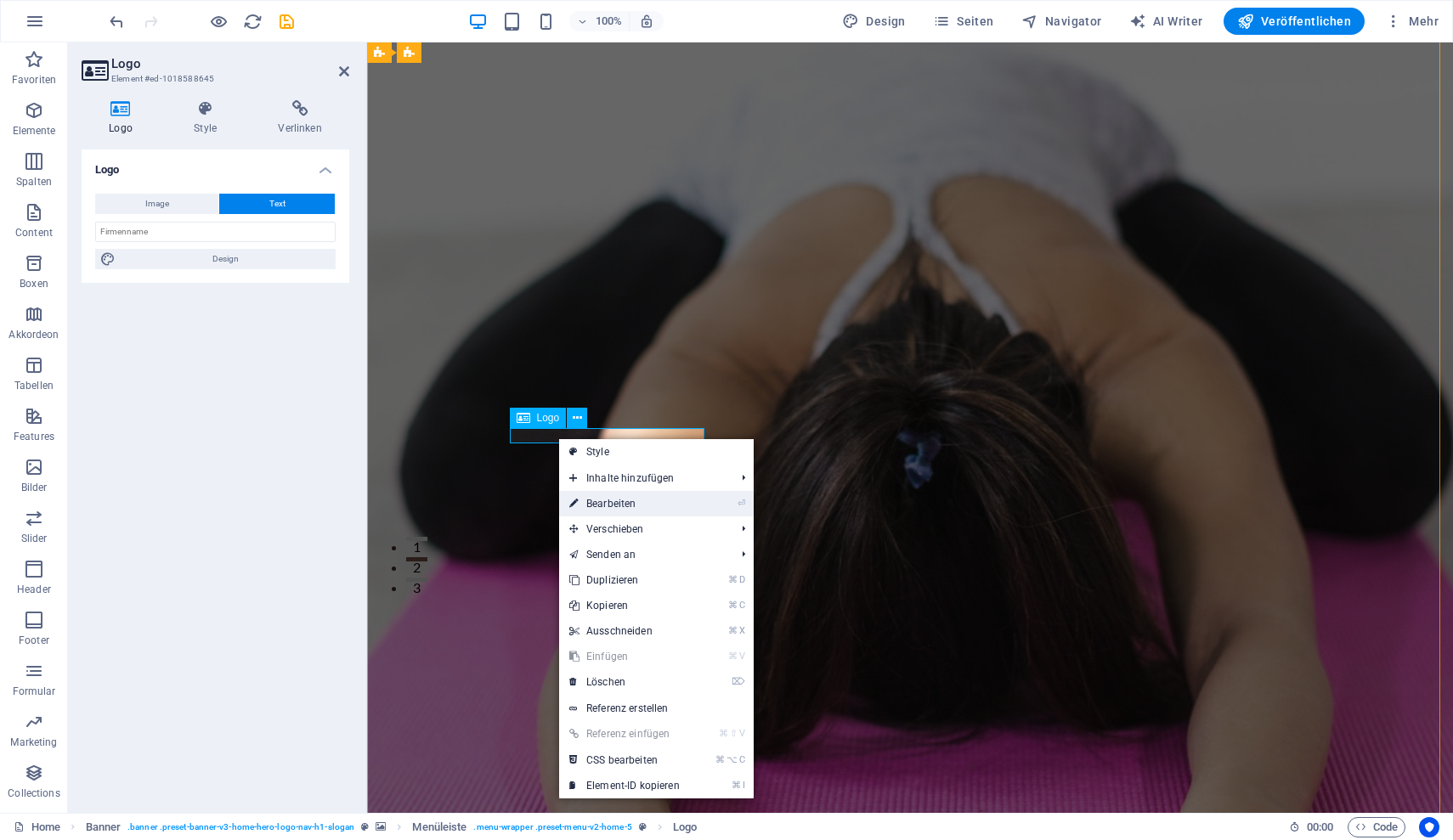
click at [630, 506] on link "⏎ Bearbeiten" at bounding box center [624, 504] width 131 height 25
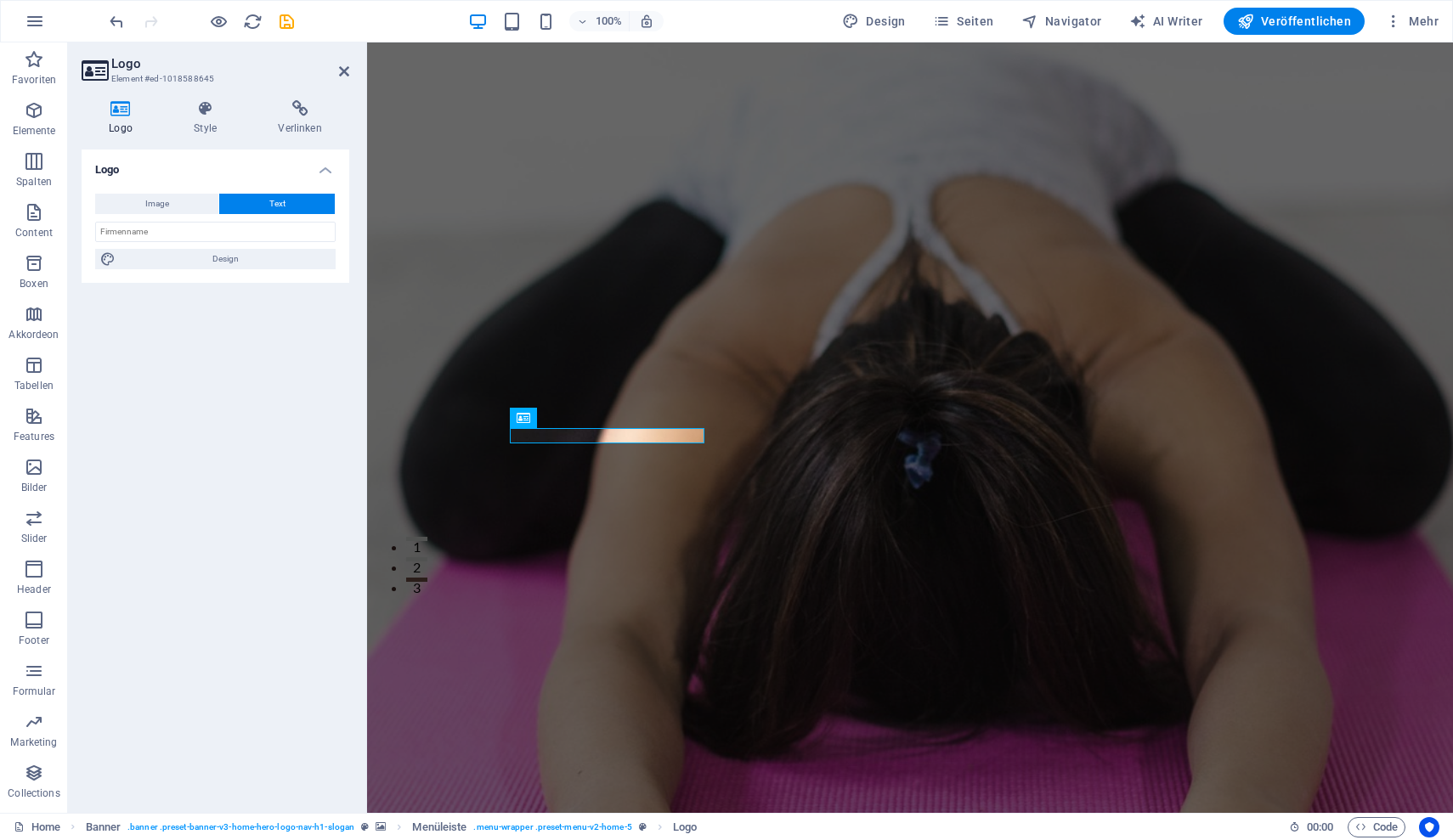
click at [278, 202] on span "Text" at bounding box center [278, 203] width 17 height 21
click at [164, 238] on input "text" at bounding box center [215, 231] width 240 height 21
click at [174, 231] on input "Dr. Thomas Kapr" at bounding box center [215, 231] width 240 height 21
type input "Yoga - [PERSON_NAME]"
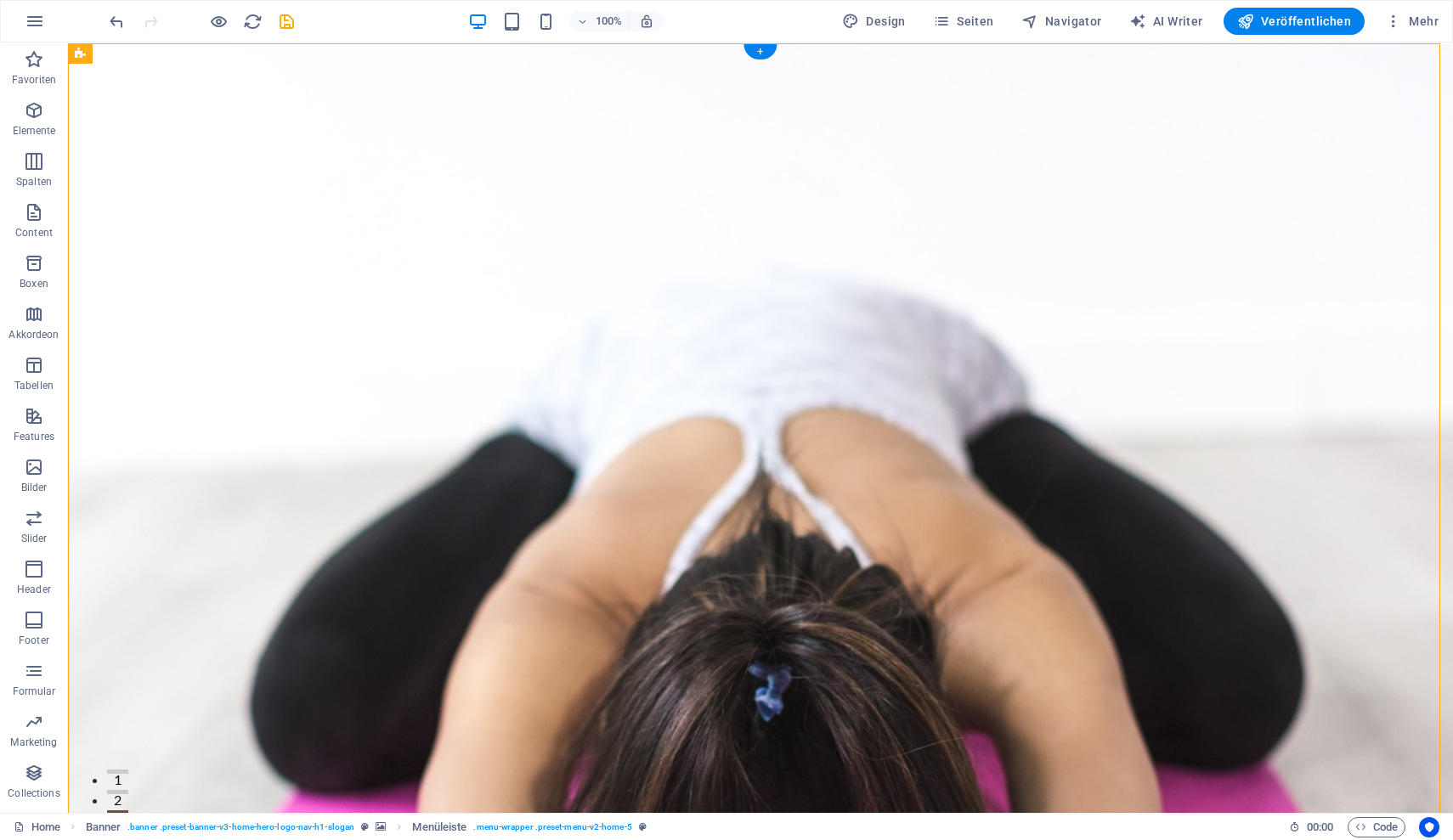
scroll to position [0, 0]
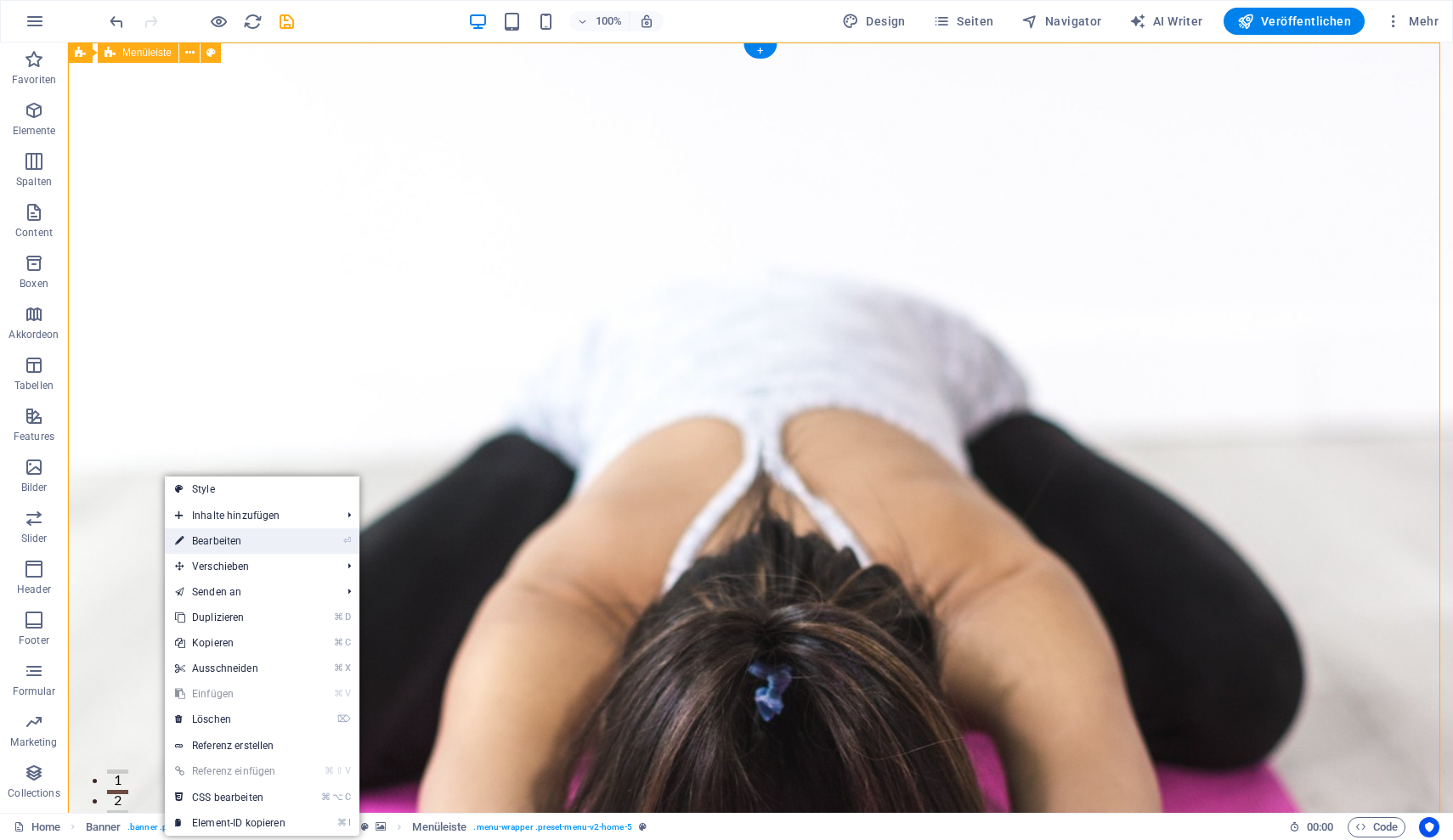
click at [206, 542] on link "⏎ Bearbeiten" at bounding box center [231, 541] width 131 height 25
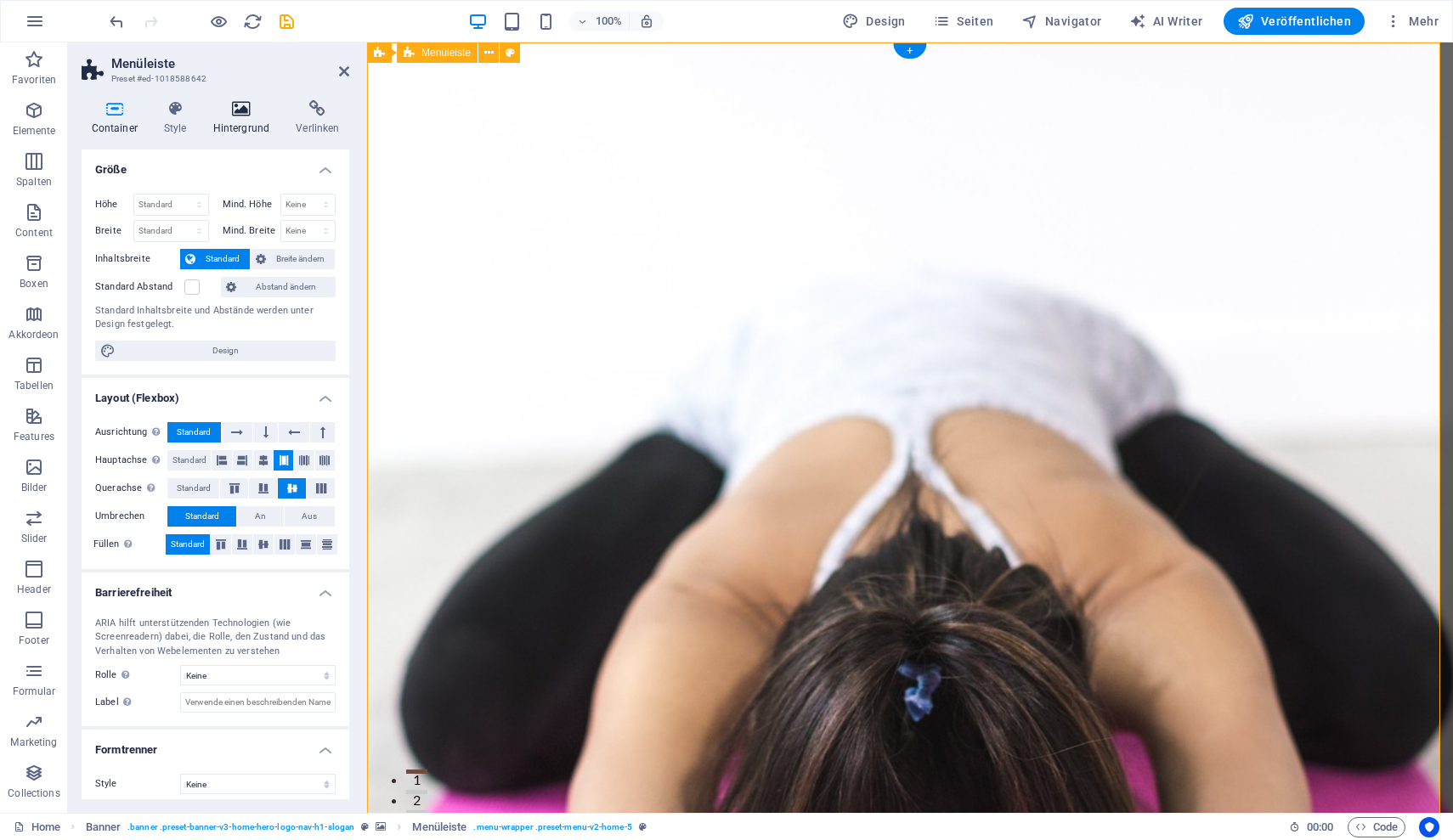
click at [242, 105] on icon at bounding box center [241, 108] width 76 height 17
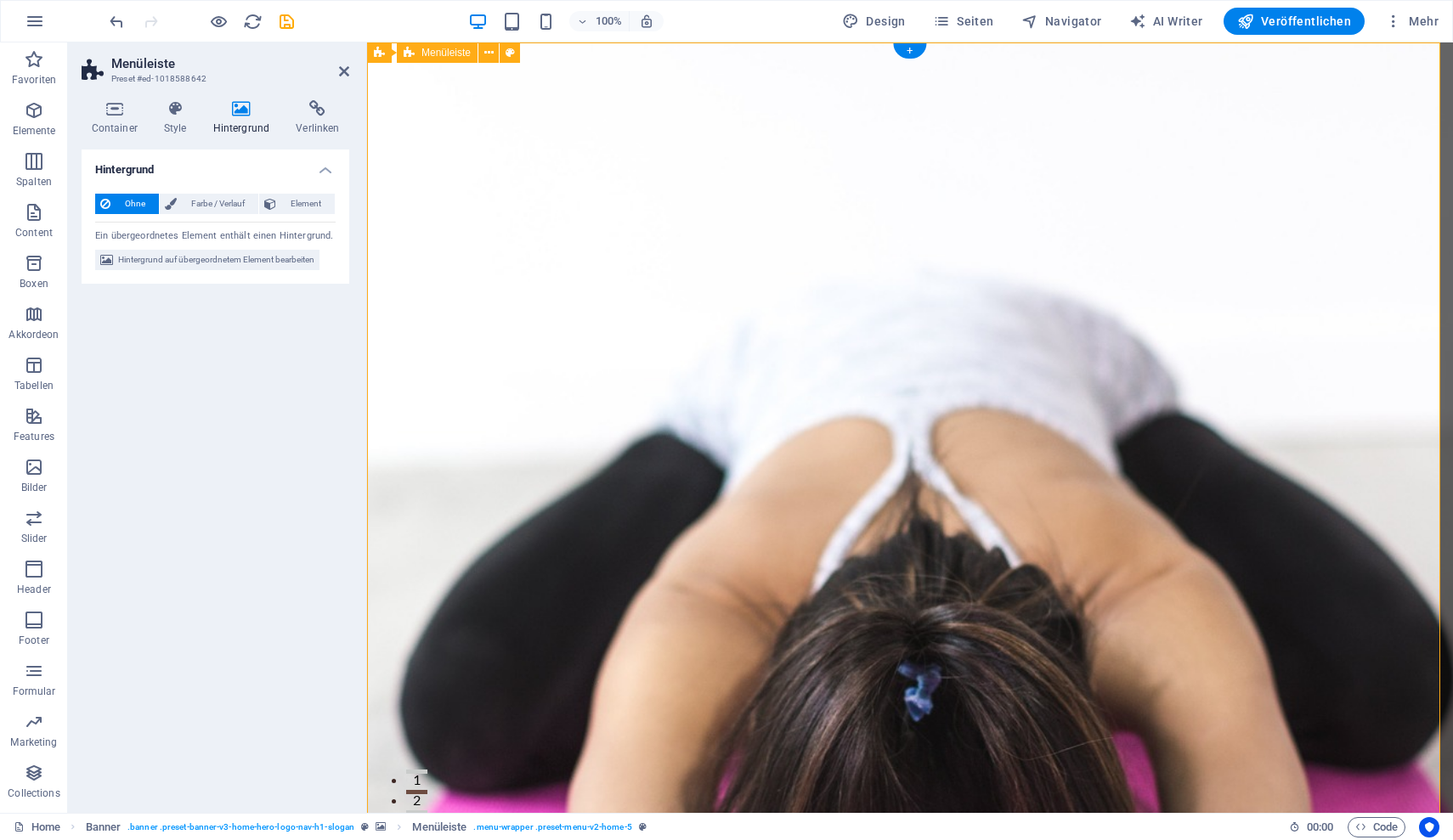
click at [137, 205] on span "Ohne" at bounding box center [134, 203] width 38 height 21
click at [146, 260] on span "Hintergrund auf übergeordnetem Element bearbeiten" at bounding box center [216, 260] width 196 height 21
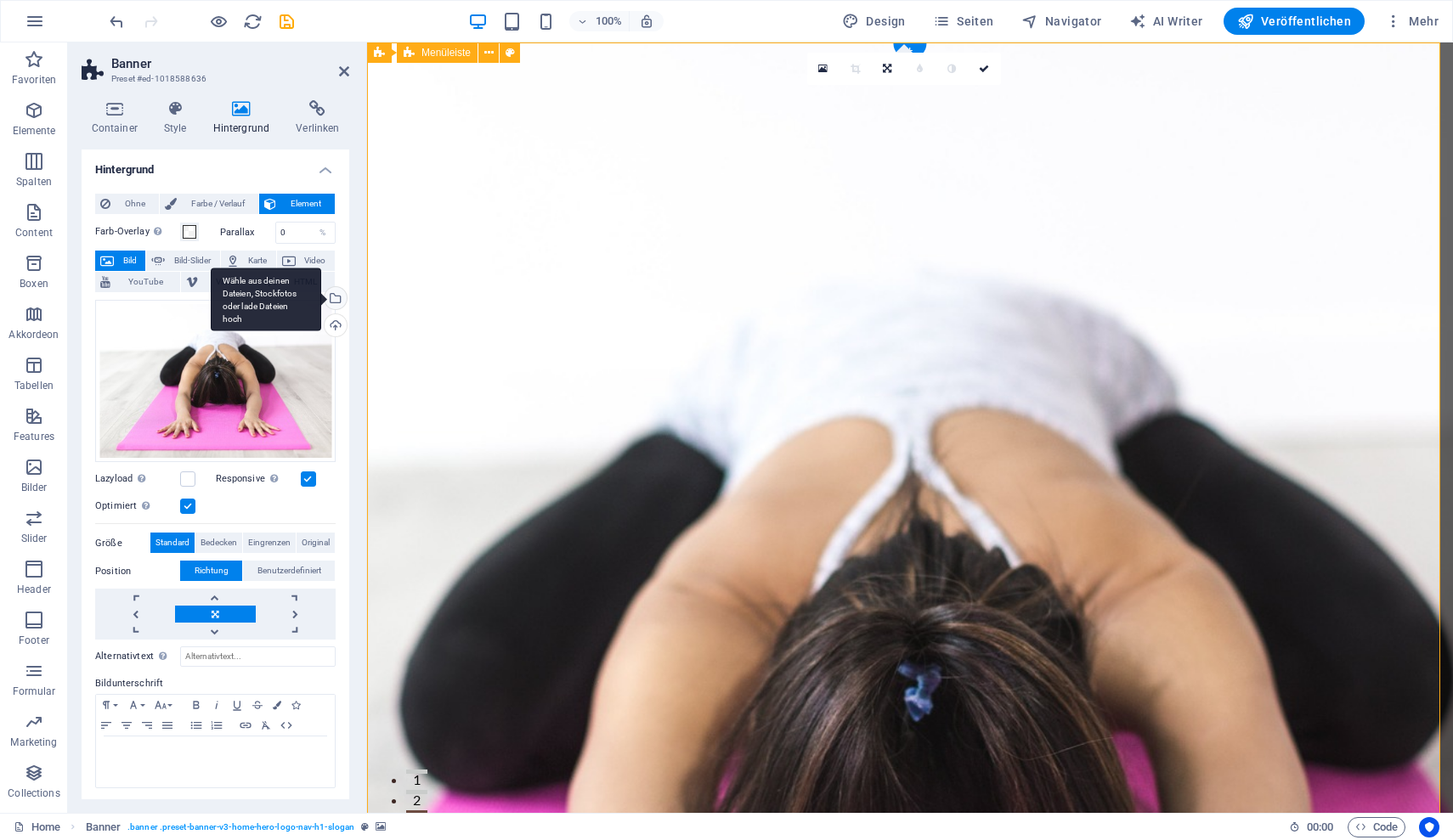
click at [321, 297] on div "Wähle aus deinen Dateien, Stockfotos oder lade Dateien hoch" at bounding box center [266, 299] width 110 height 63
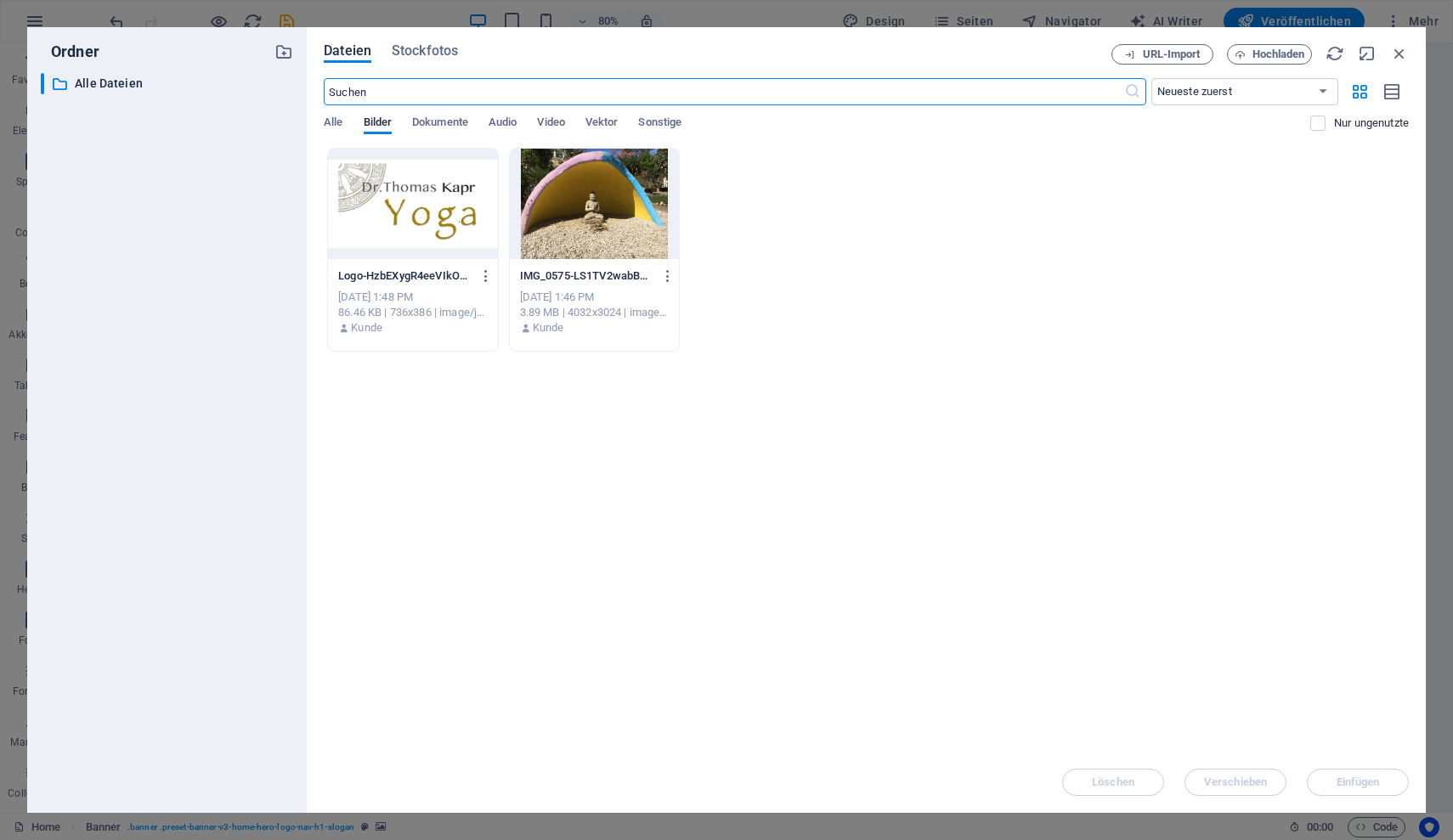
click at [556, 230] on div at bounding box center [594, 203] width 169 height 110
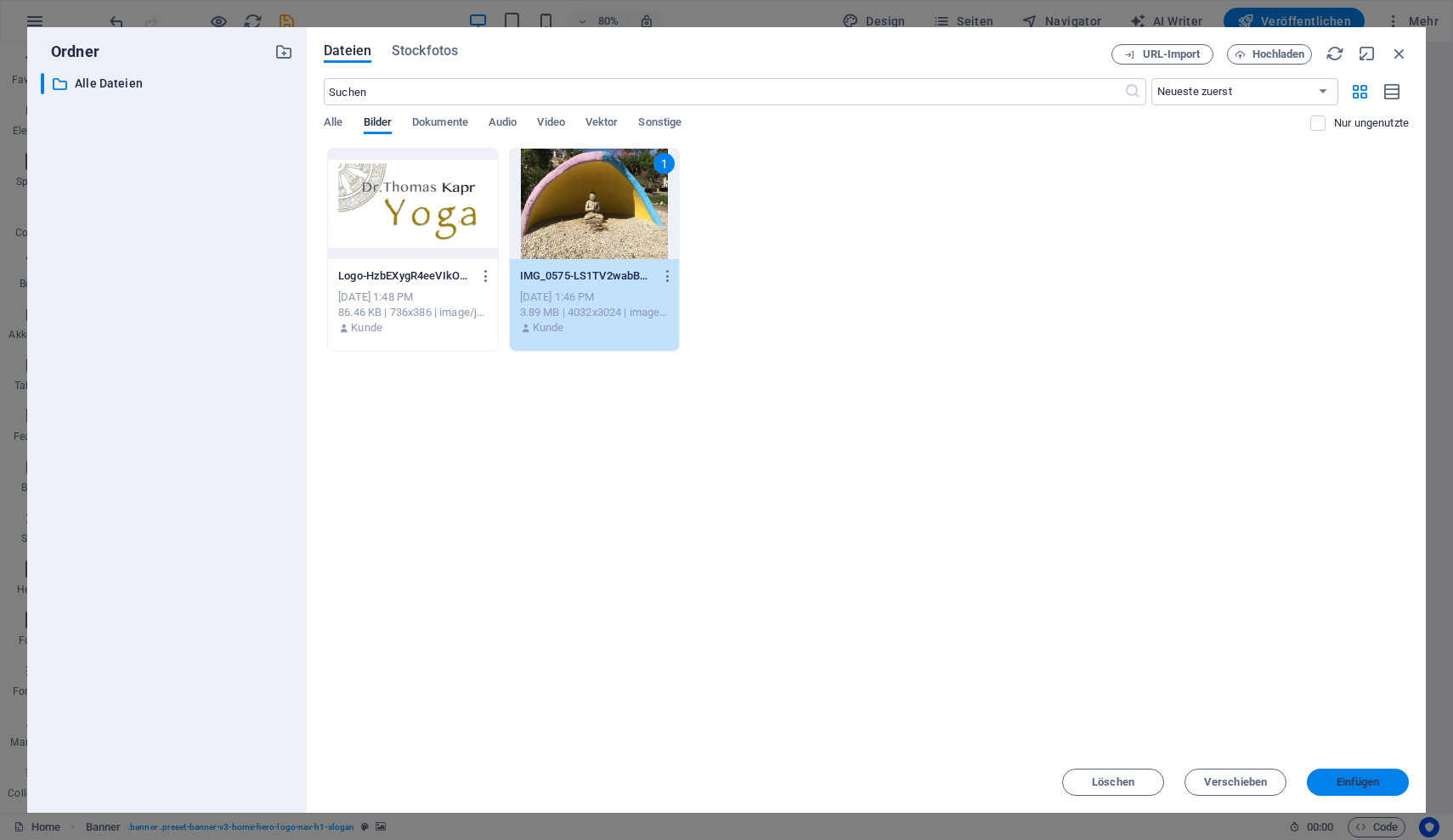
click at [1384, 783] on span "Einfügen" at bounding box center [1358, 782] width 88 height 10
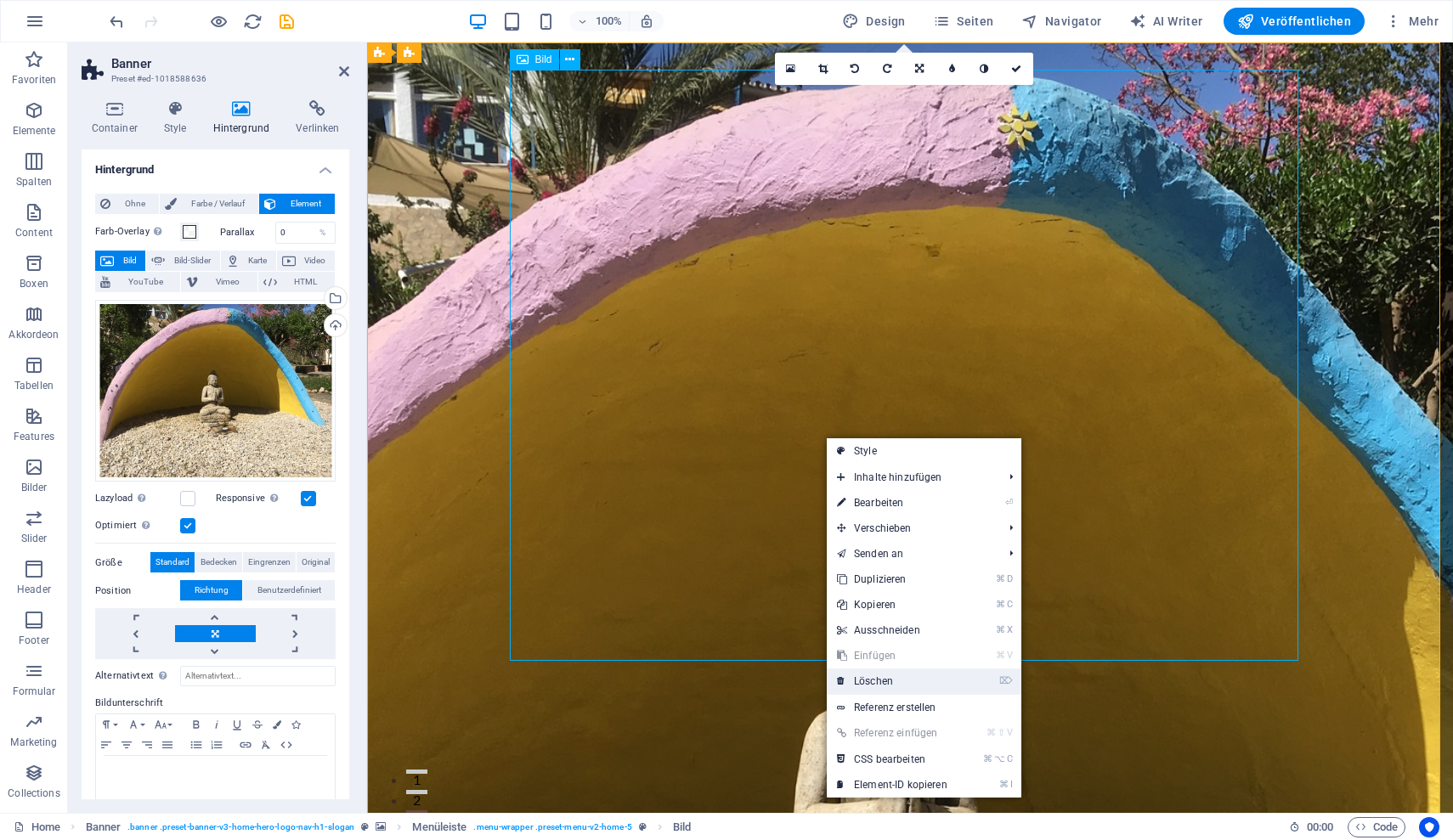
click at [876, 678] on link "⌦ Löschen" at bounding box center [892, 682] width 131 height 25
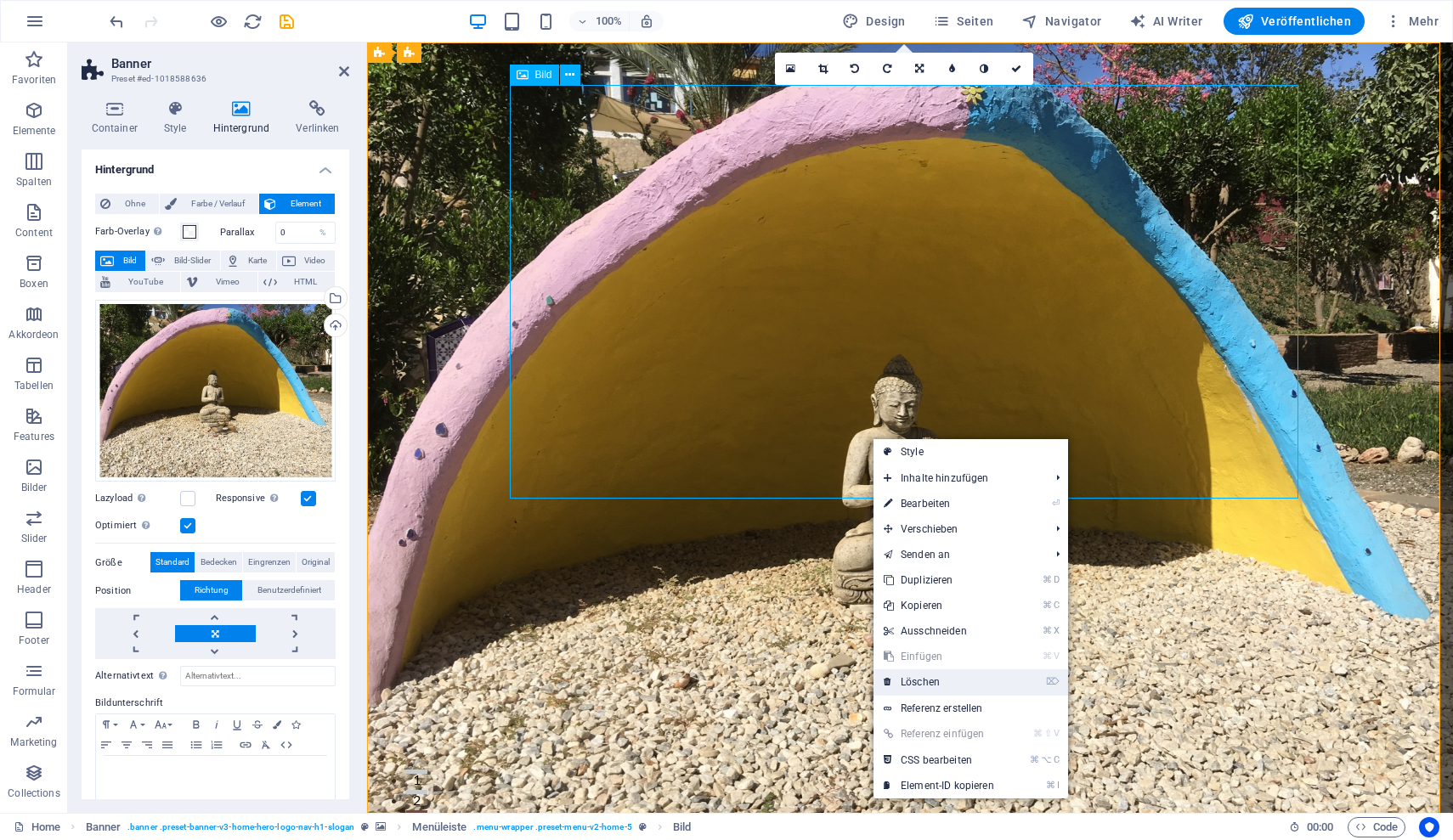
click at [935, 683] on link "⌦ Löschen" at bounding box center [939, 682] width 131 height 25
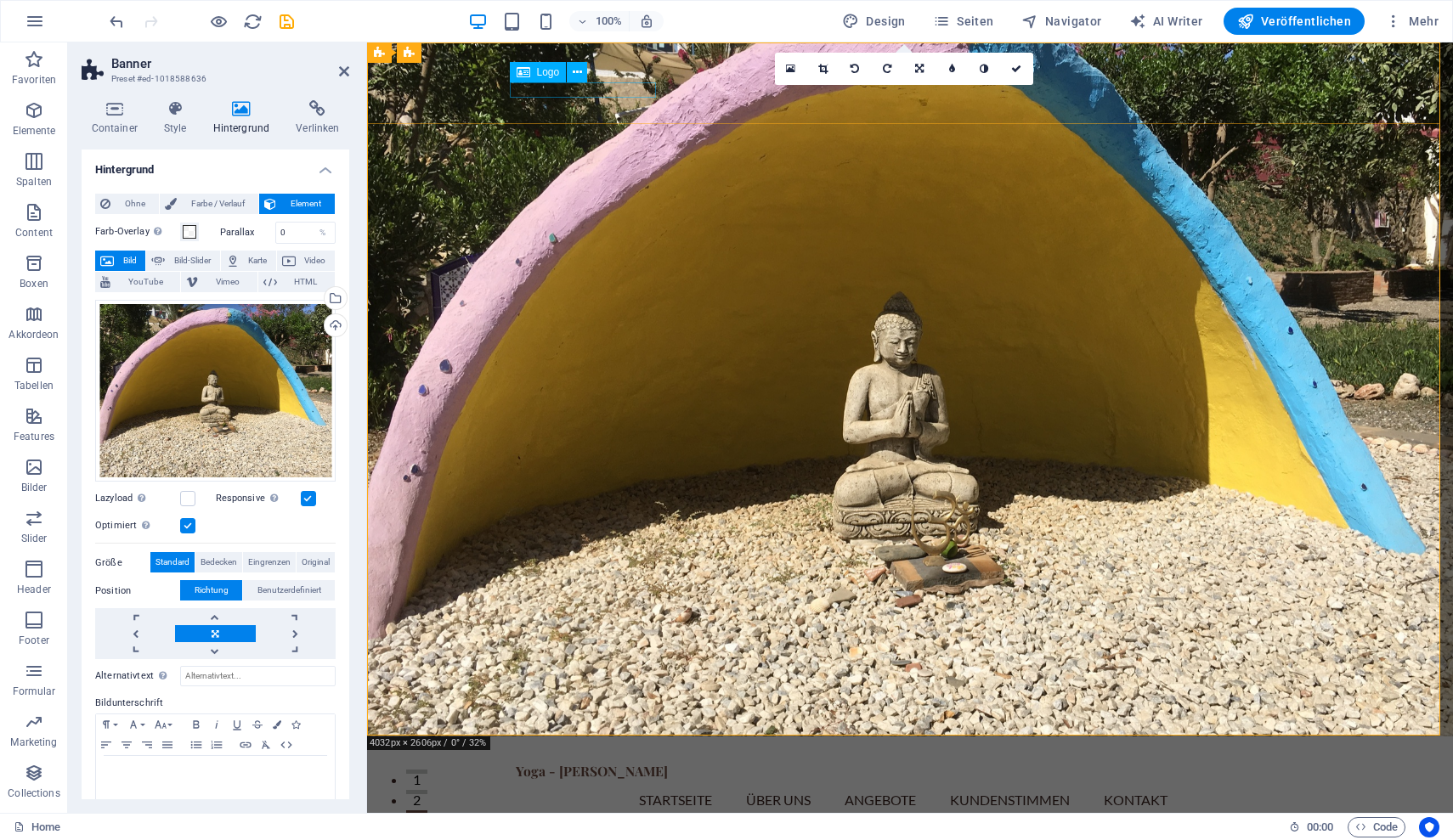
click at [547, 74] on span "Logo" at bounding box center [548, 72] width 22 height 10
click at [578, 74] on icon at bounding box center [577, 72] width 10 height 18
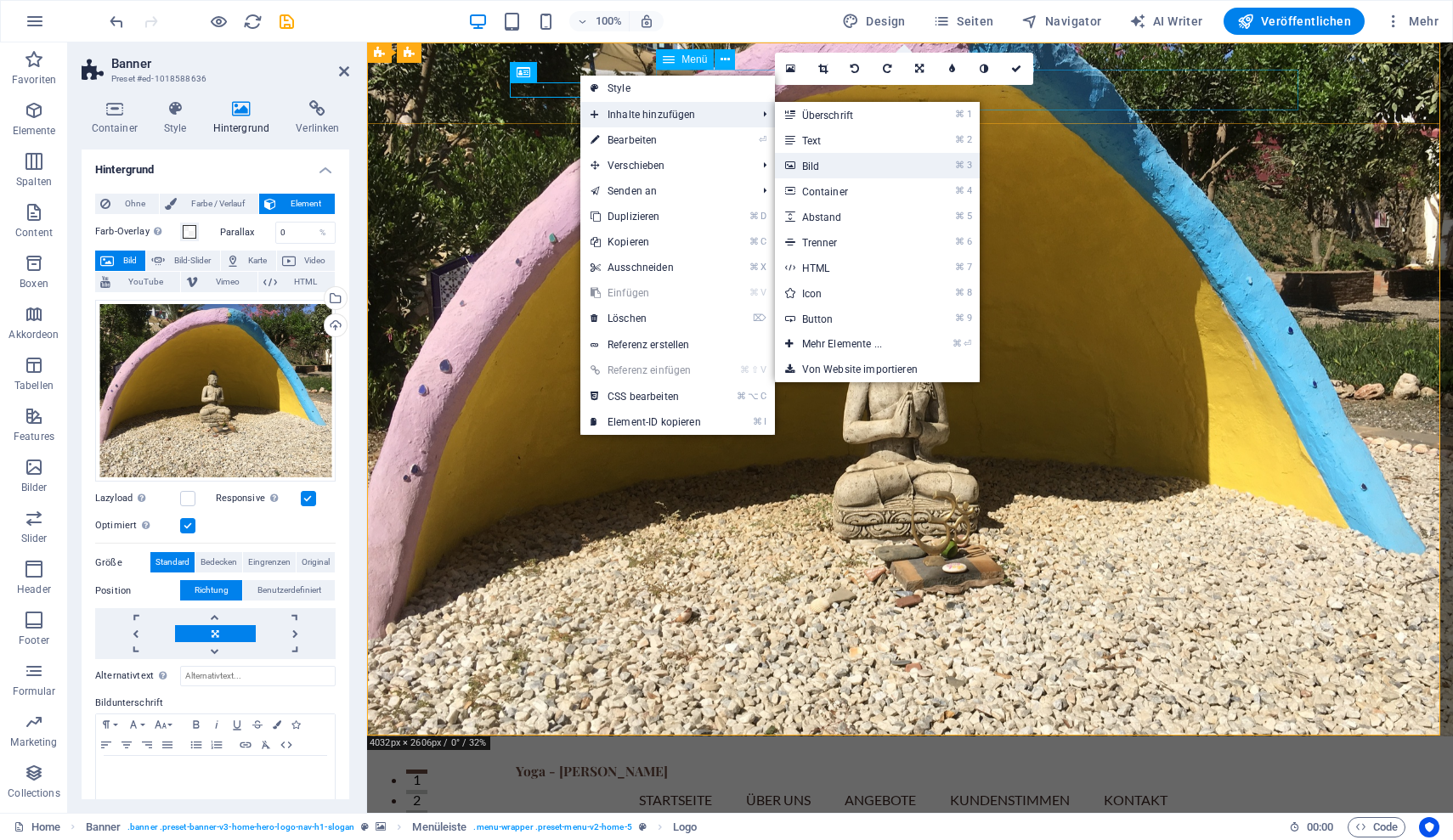
click at [817, 167] on link "⌘ 3 Bild" at bounding box center [845, 166] width 141 height 25
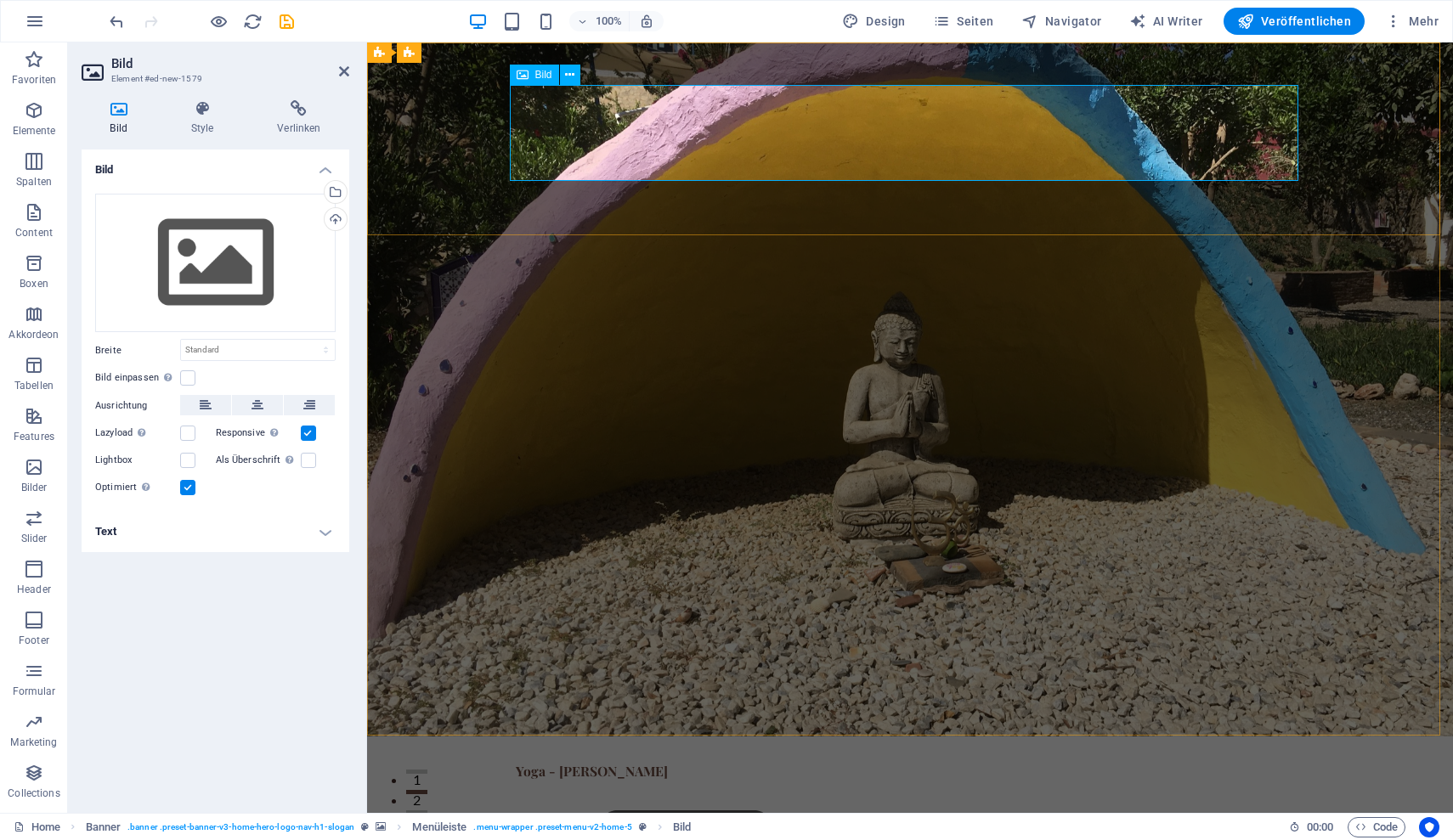
click at [341, 219] on div "Hochladen" at bounding box center [334, 221] width 25 height 25
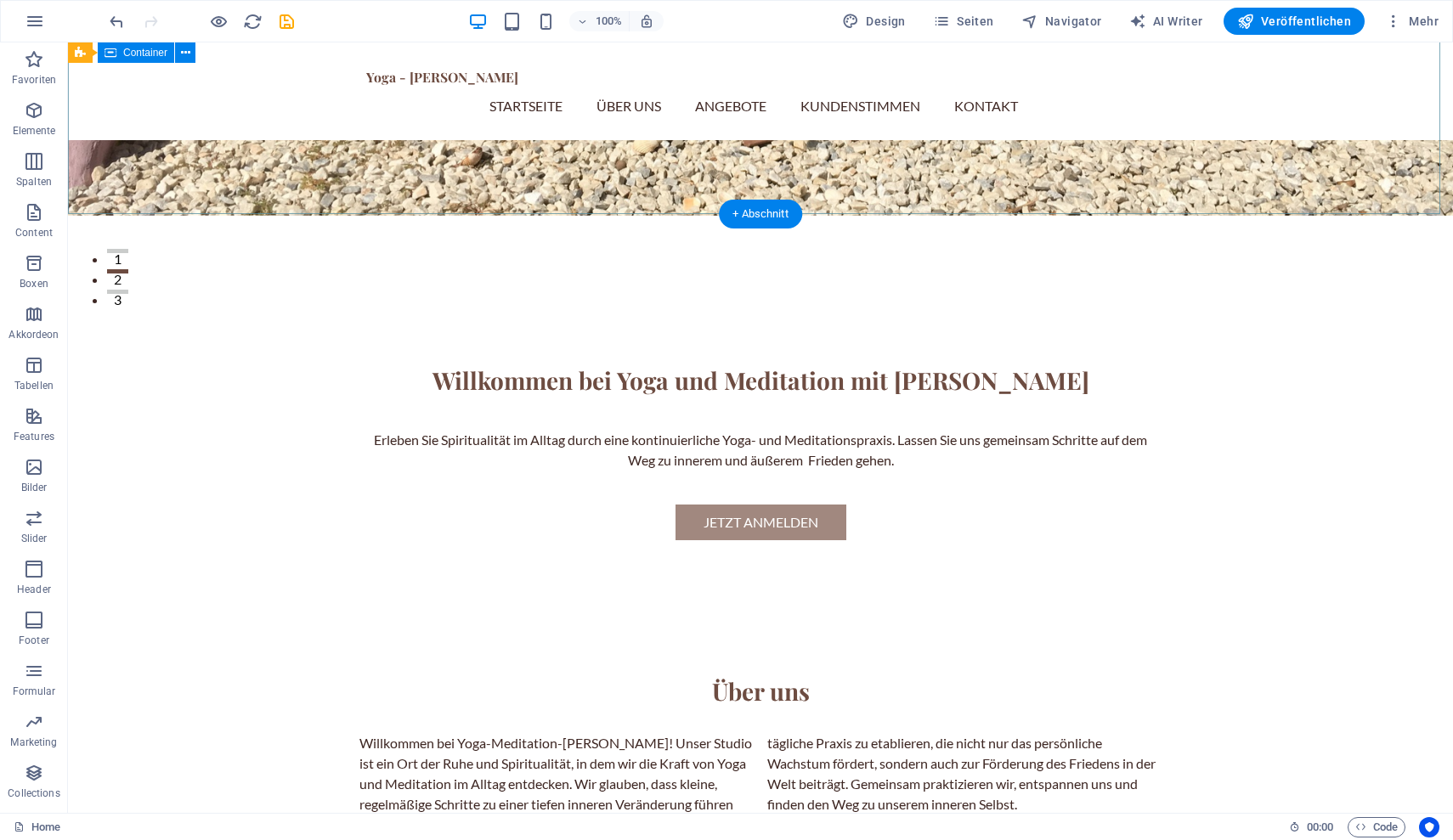
scroll to position [519, 0]
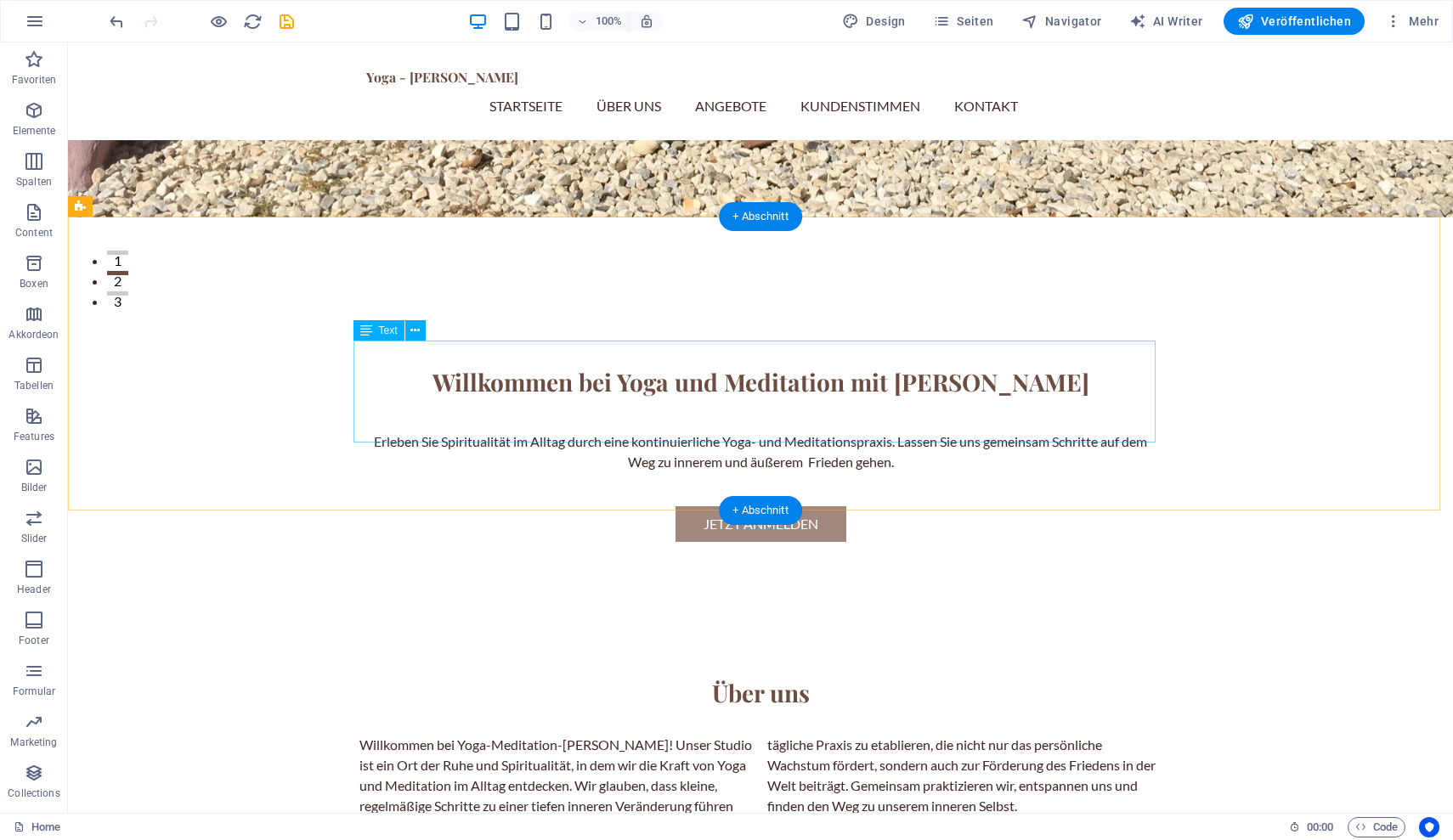
click at [545, 735] on div "Willkommen bei Yoga-Meditation-Thomas-Kapr! Unser Studio ist ein Ort der Ruhe u…" at bounding box center [760, 785] width 802 height 102
click at [370, 335] on icon at bounding box center [366, 330] width 12 height 21
click at [414, 332] on icon at bounding box center [415, 331] width 10 height 18
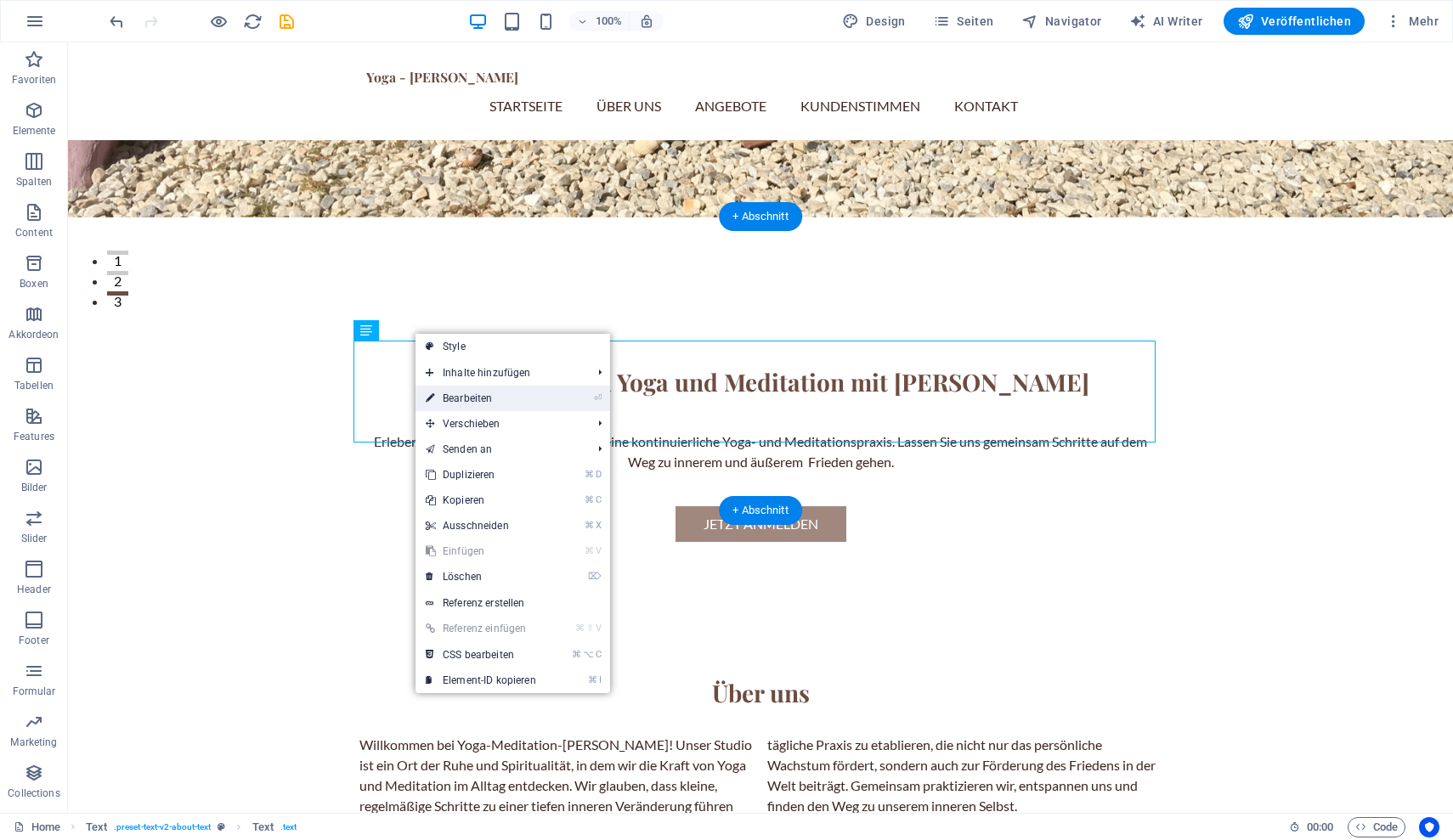
click at [451, 396] on link "⏎ Bearbeiten" at bounding box center [481, 399] width 131 height 25
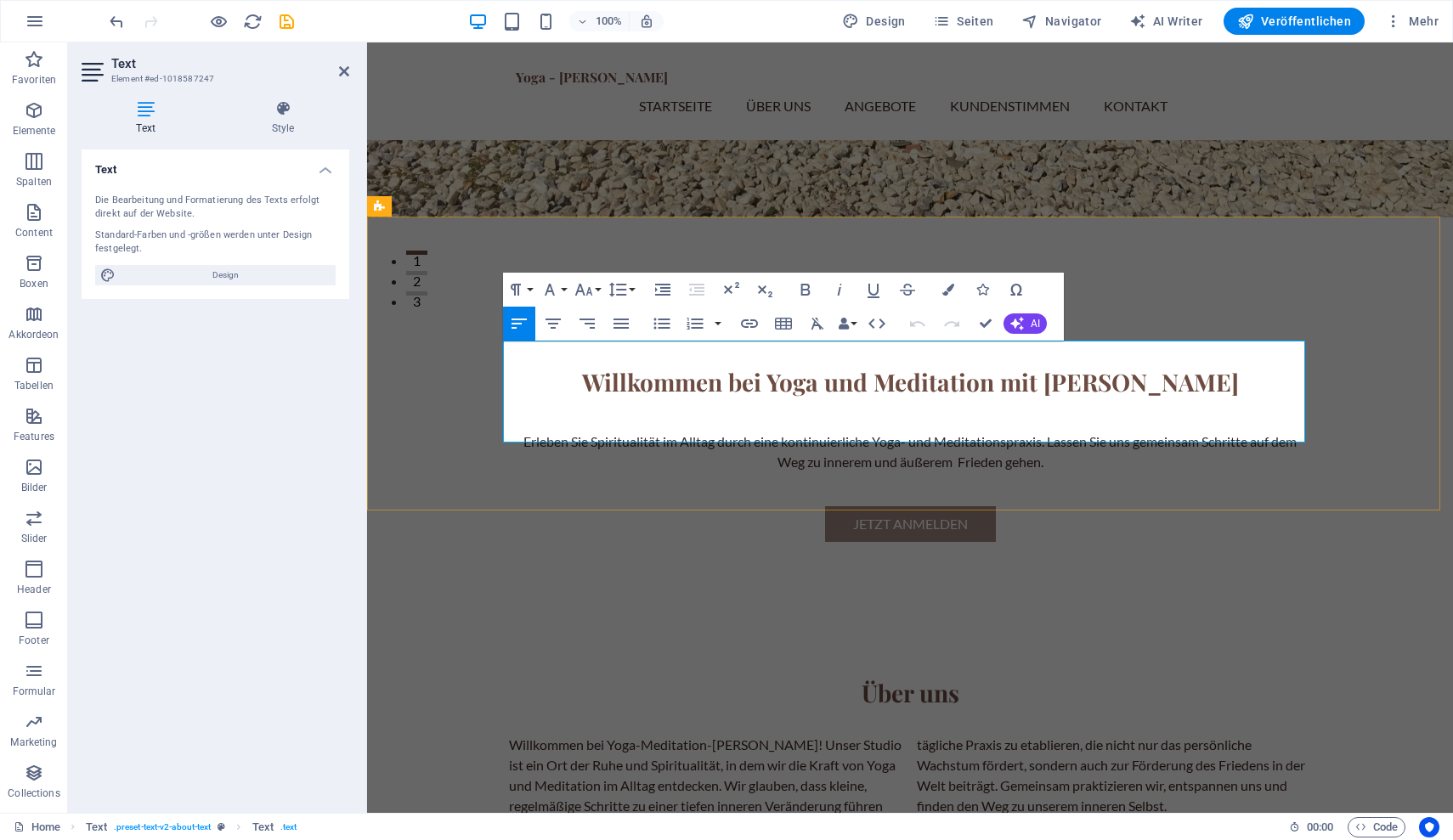
click at [606, 735] on p "Willkommen bei Yoga-Meditation-Thomas-Kapr! Unser Studio ist ein Ort der Ruhe u…" at bounding box center [910, 785] width 802 height 102
click at [283, 405] on div "Text Die Bearbeitung und Formatierung des Texts erfolgt direkt auf der Website.…" at bounding box center [216, 474] width 268 height 650
click at [951, 17] on icon "button" at bounding box center [941, 21] width 17 height 17
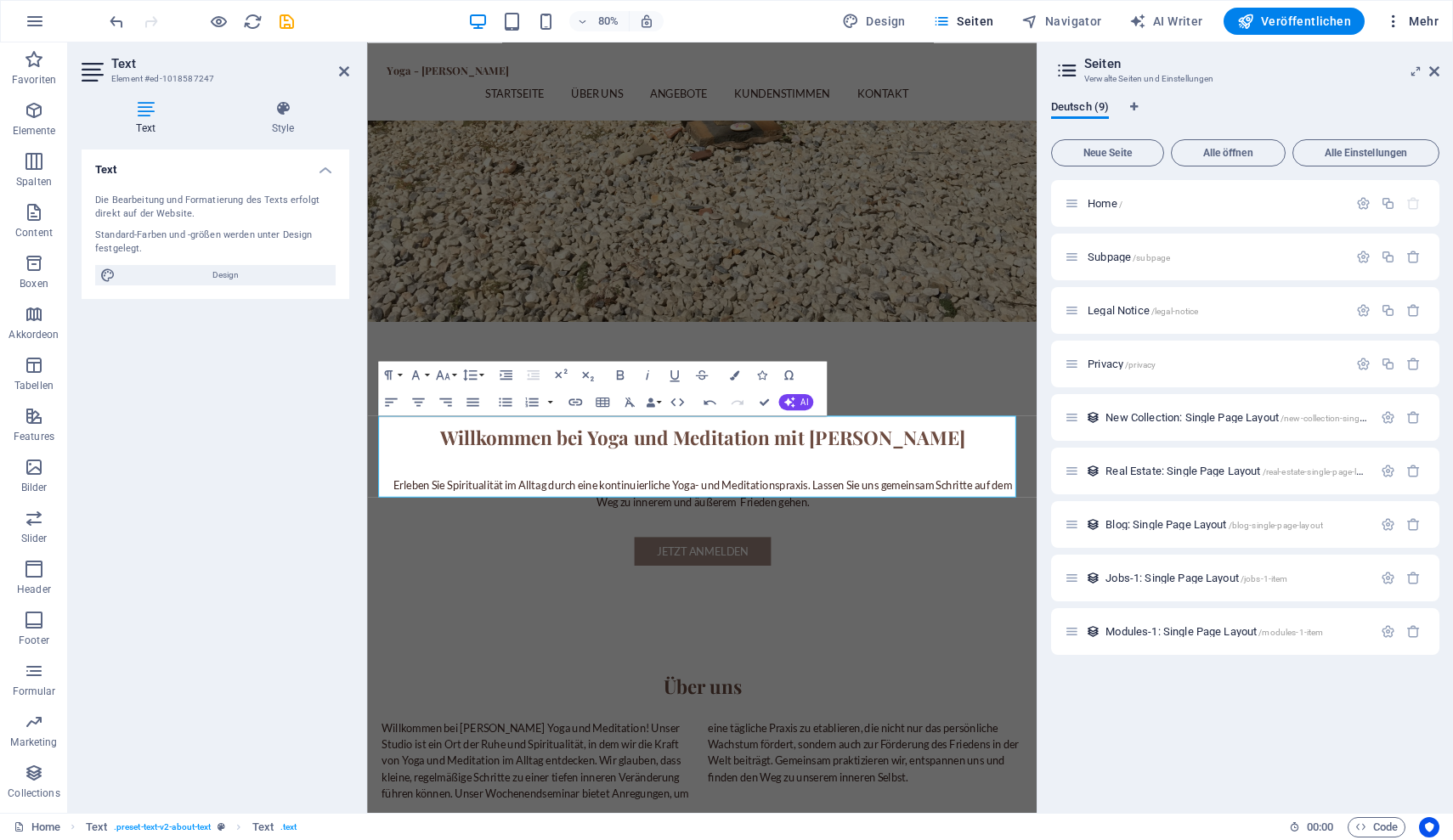
click at [1417, 22] on span "Mehr" at bounding box center [1412, 21] width 54 height 17
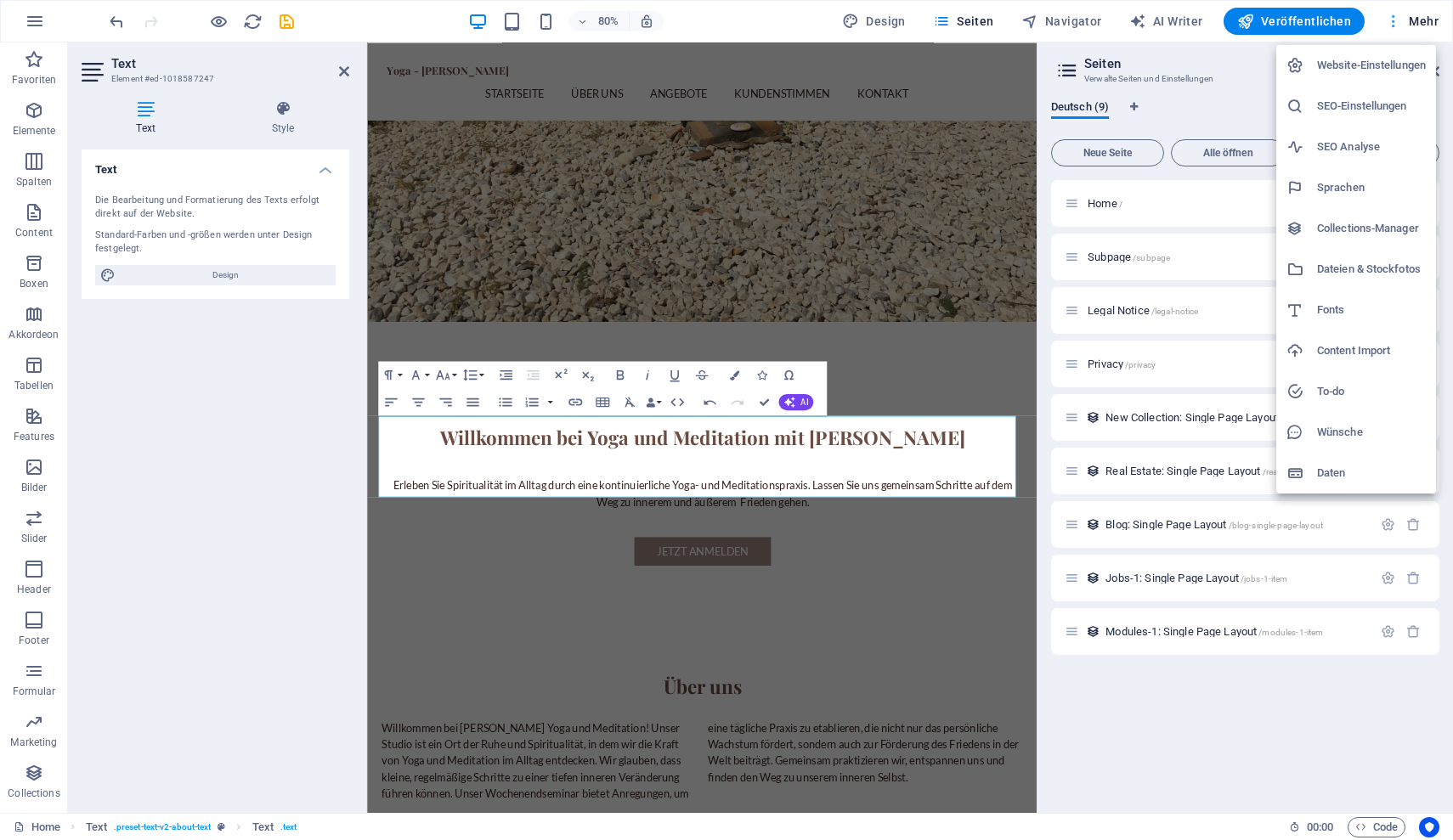
click at [1417, 22] on div at bounding box center [726, 420] width 1453 height 840
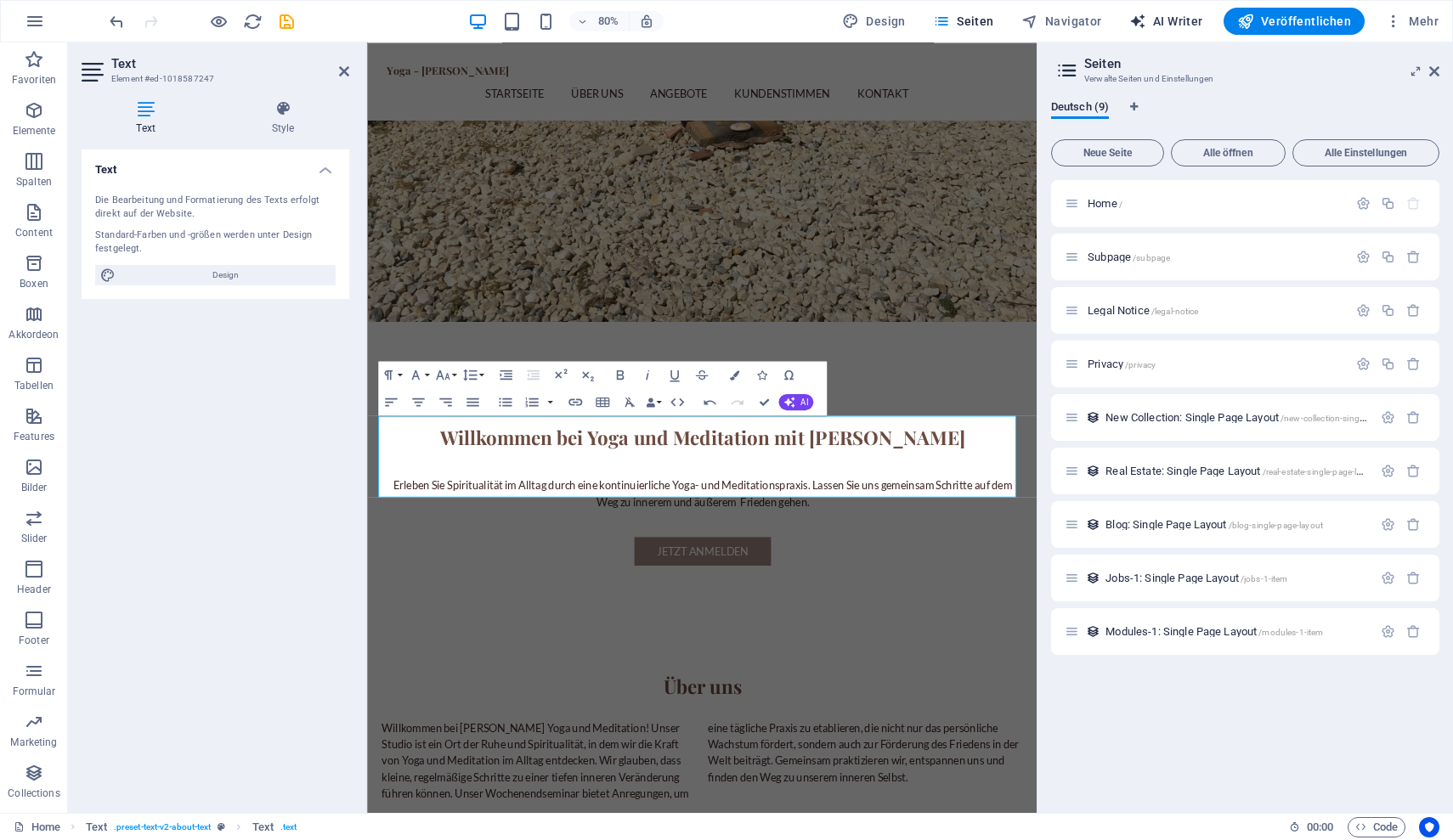
click at [1172, 25] on span "AI Writer" at bounding box center [1167, 21] width 74 height 17
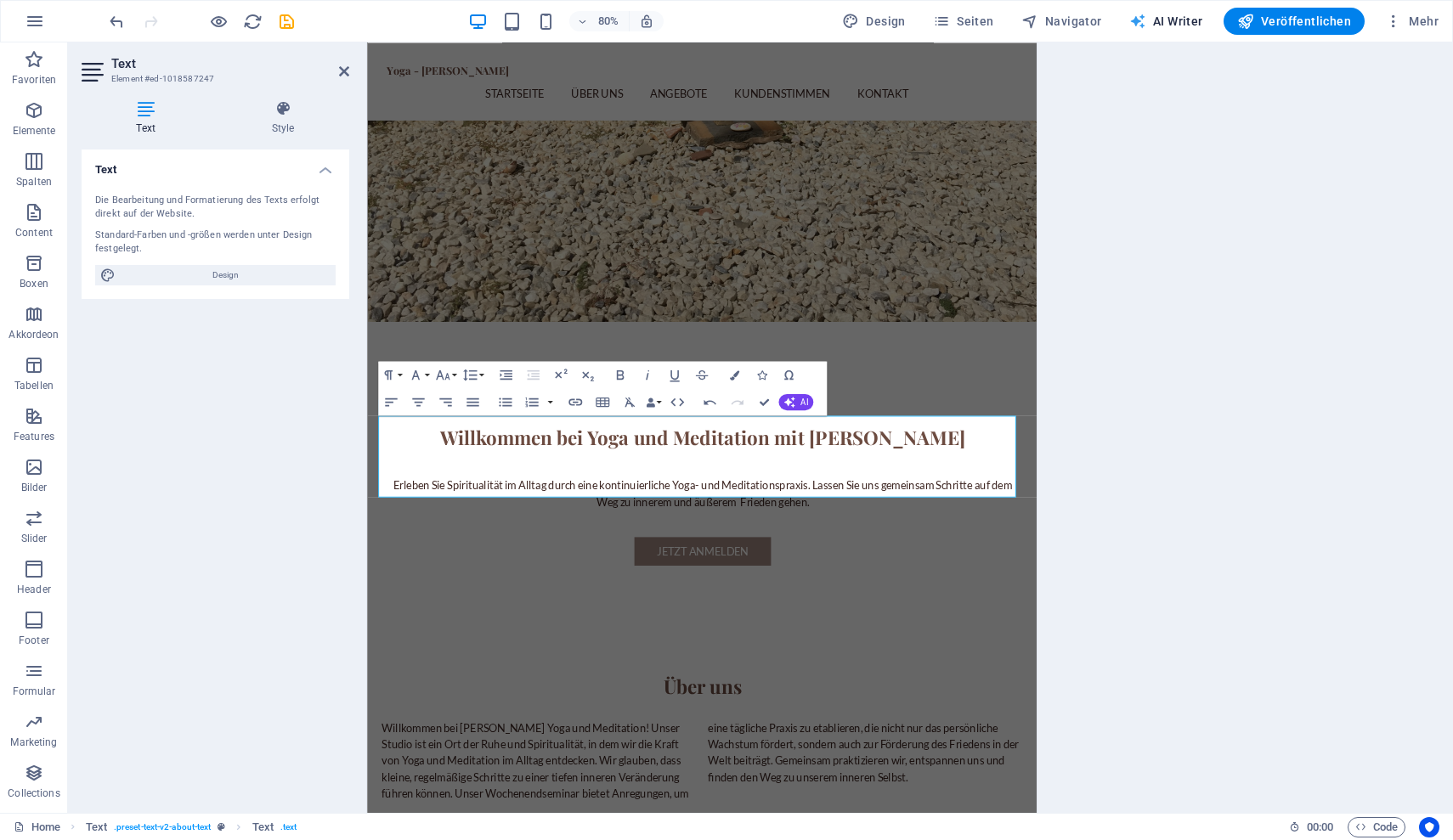
select select "English"
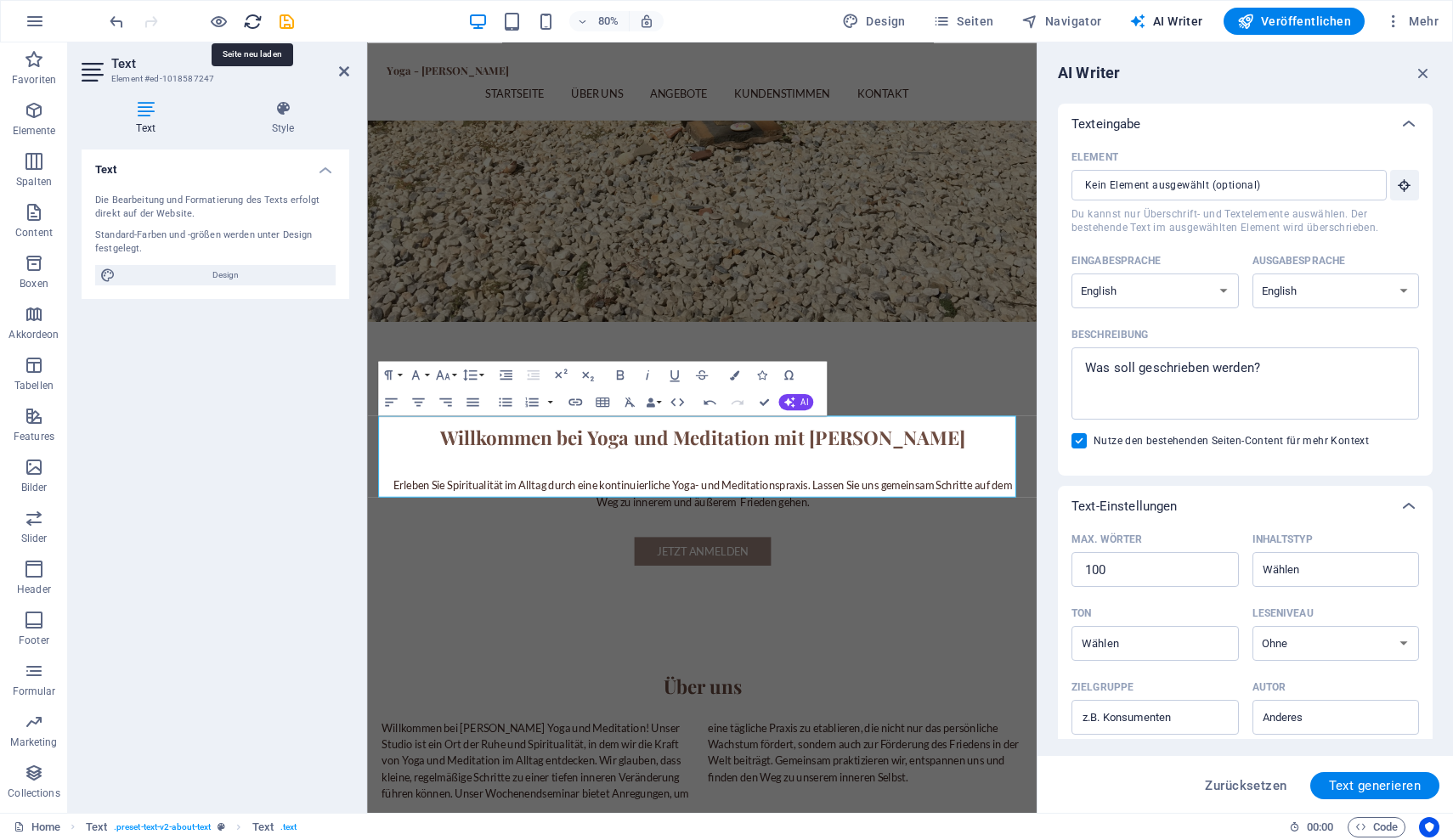
click at [252, 19] on icon "reload" at bounding box center [253, 21] width 20 height 20
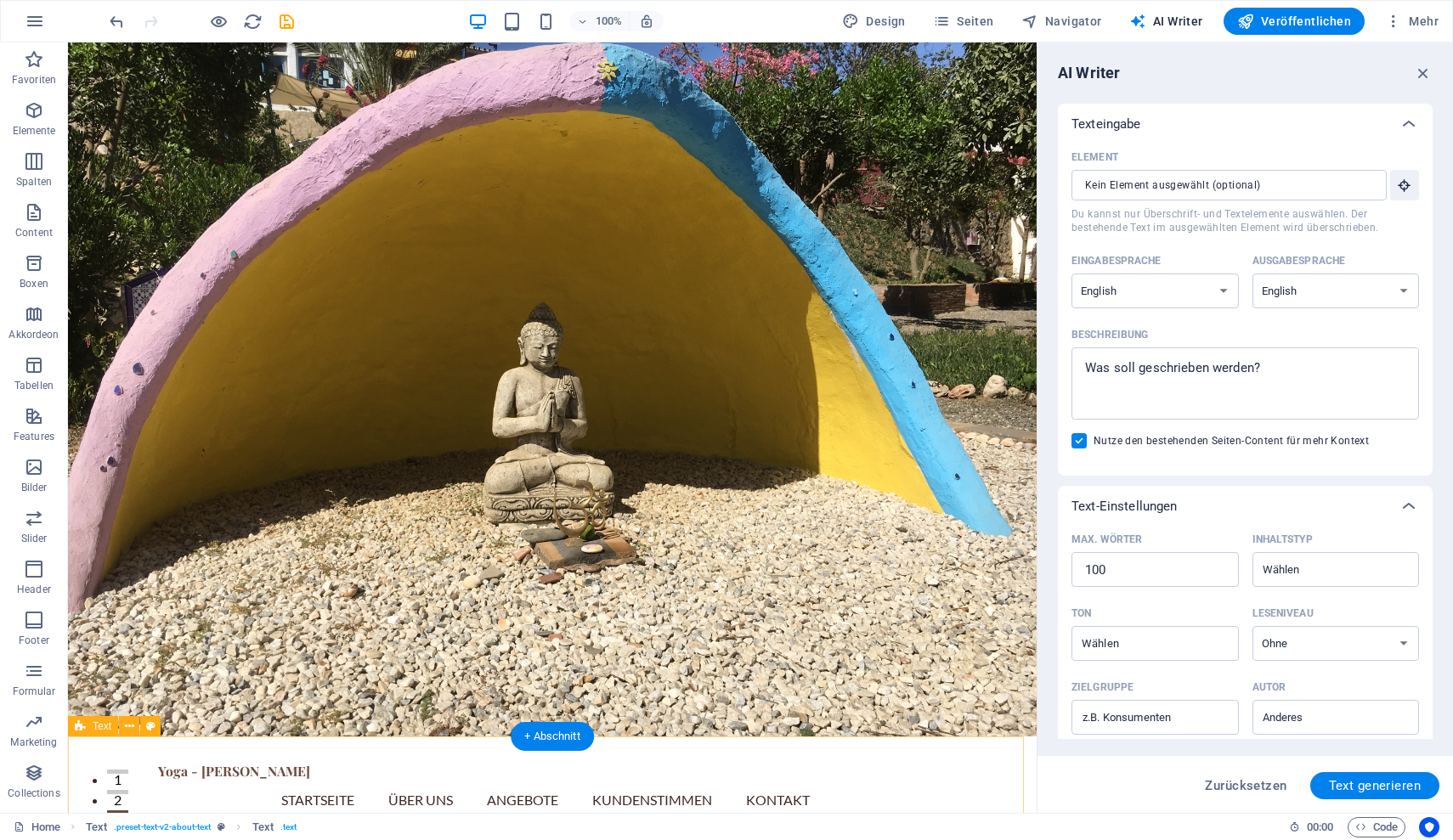
scroll to position [0, 0]
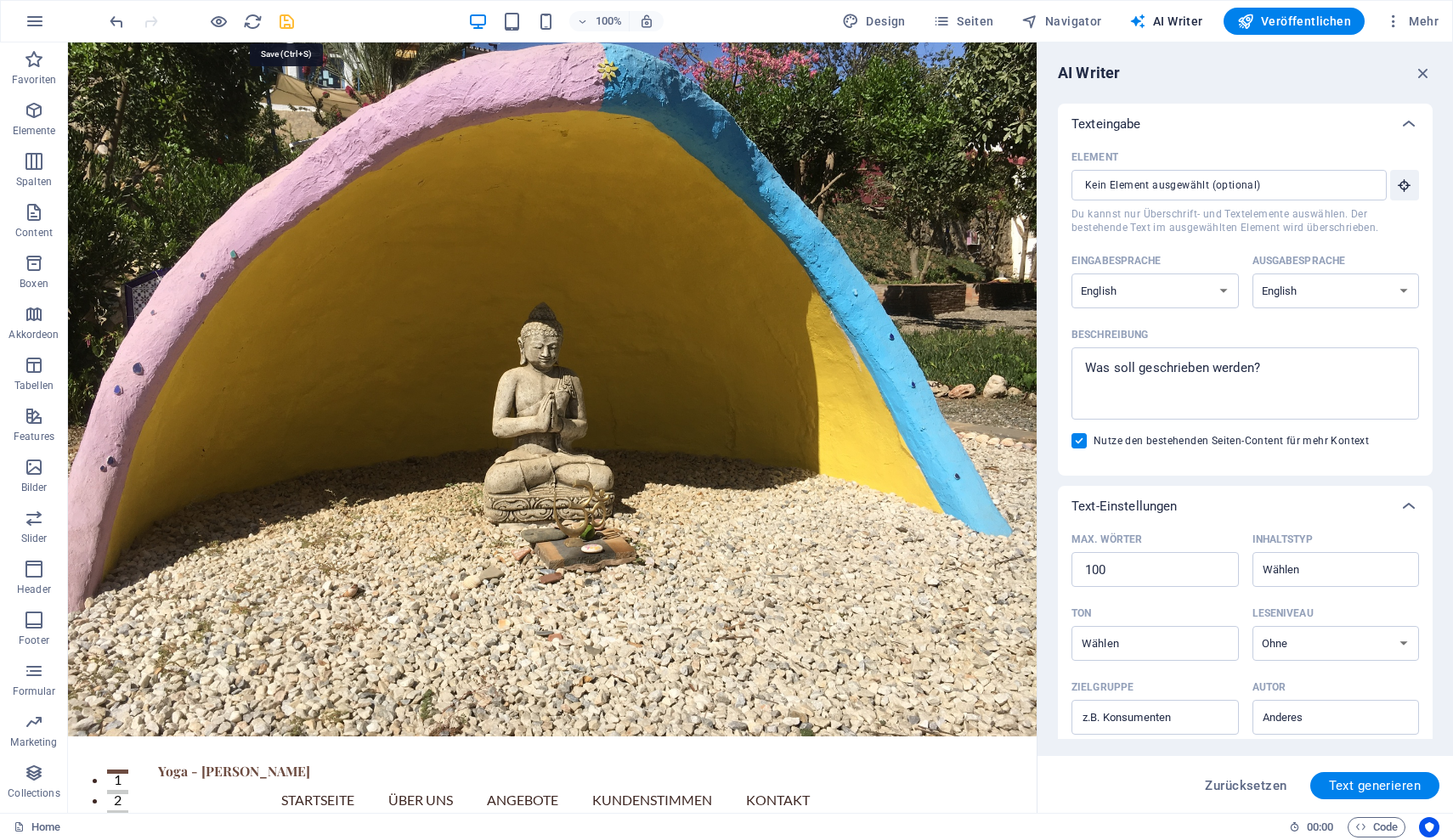
click at [285, 21] on icon "save" at bounding box center [287, 21] width 20 height 20
checkbox input "false"
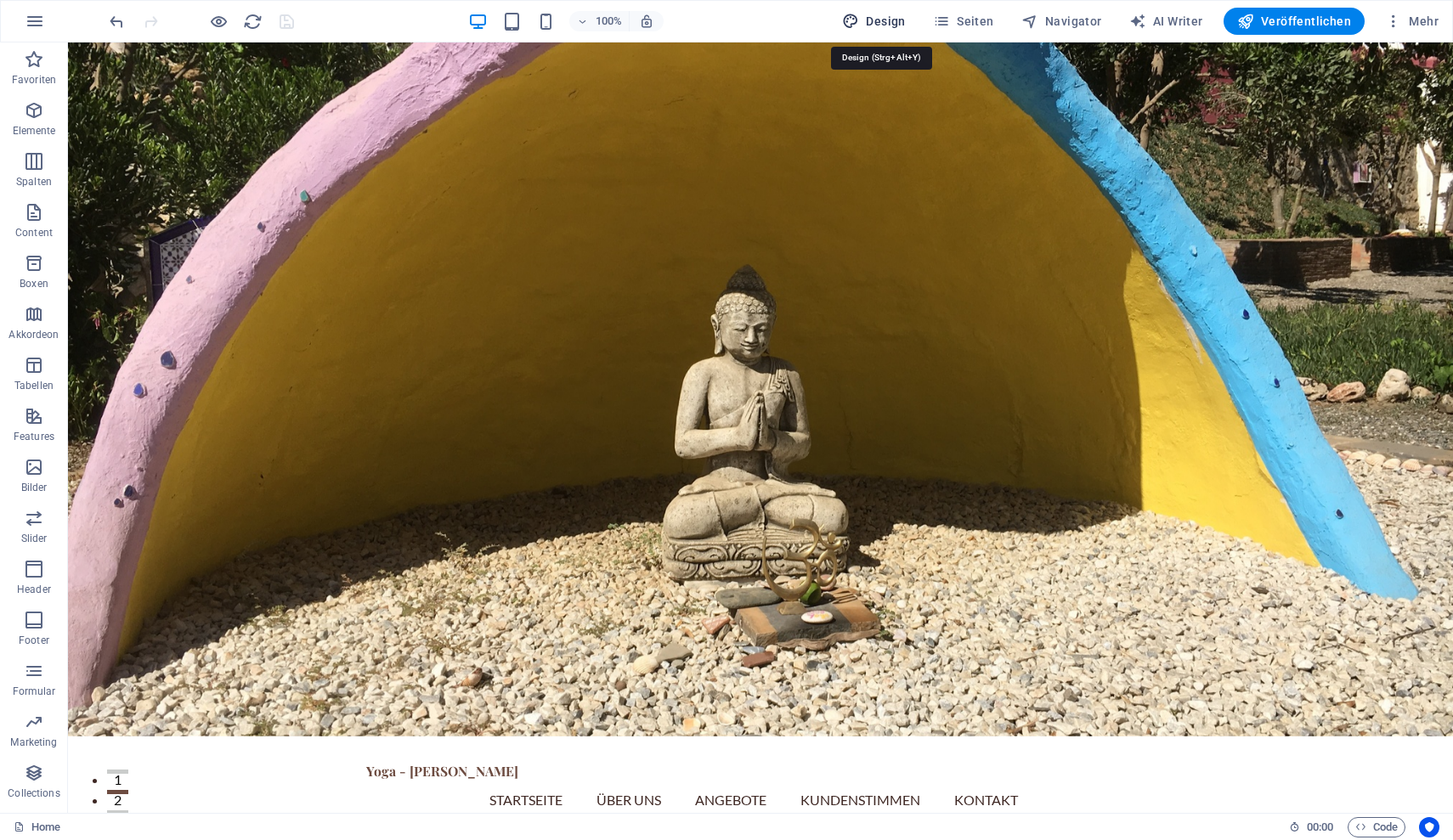
click at [880, 19] on span "Design" at bounding box center [874, 21] width 64 height 17
select select "px"
select select "200"
select select "px"
